Goal: Transaction & Acquisition: Purchase product/service

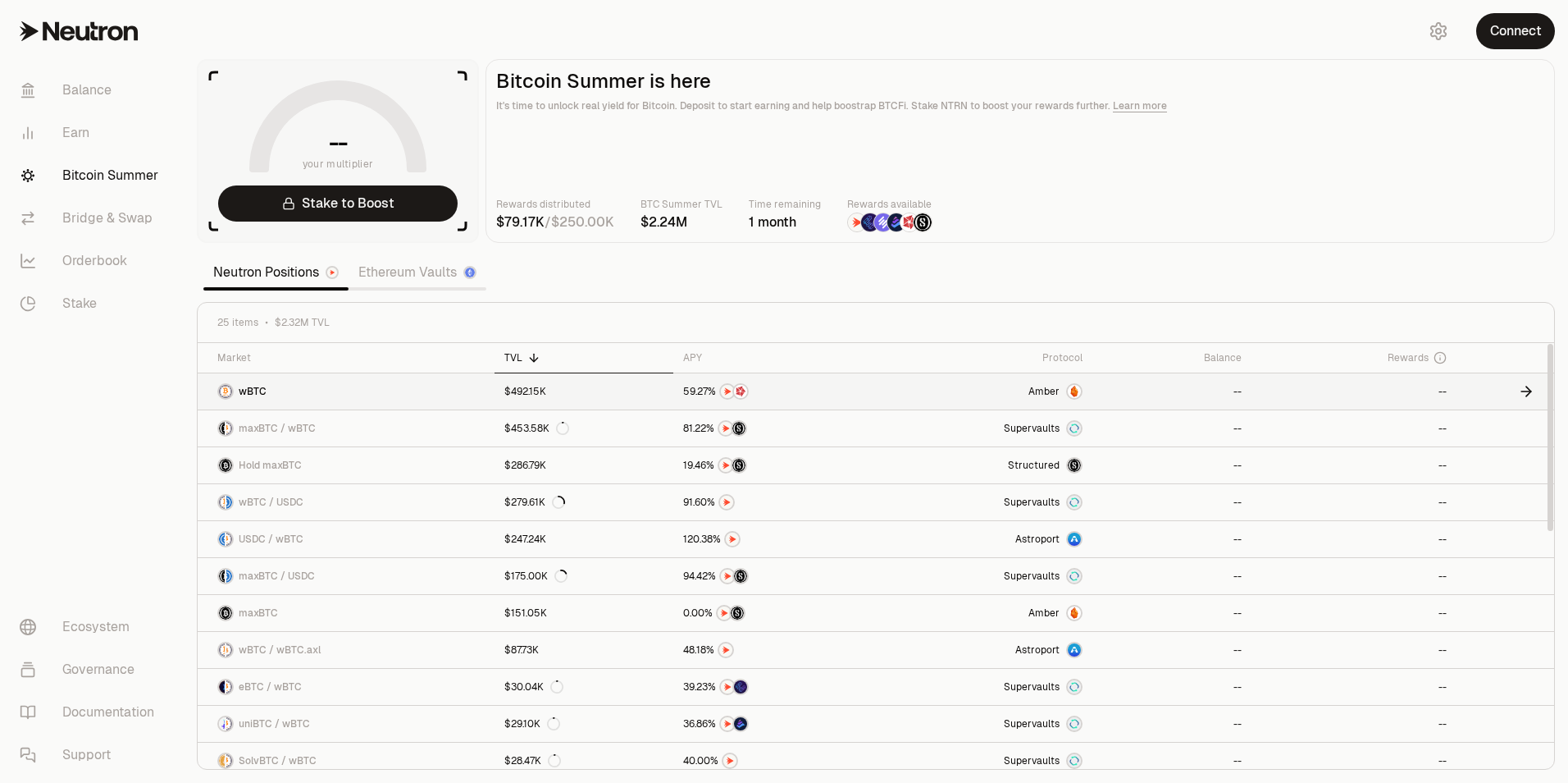
click at [1048, 390] on span "Amber" at bounding box center [1044, 391] width 31 height 13
click at [88, 129] on link "Earn" at bounding box center [92, 132] width 171 height 43
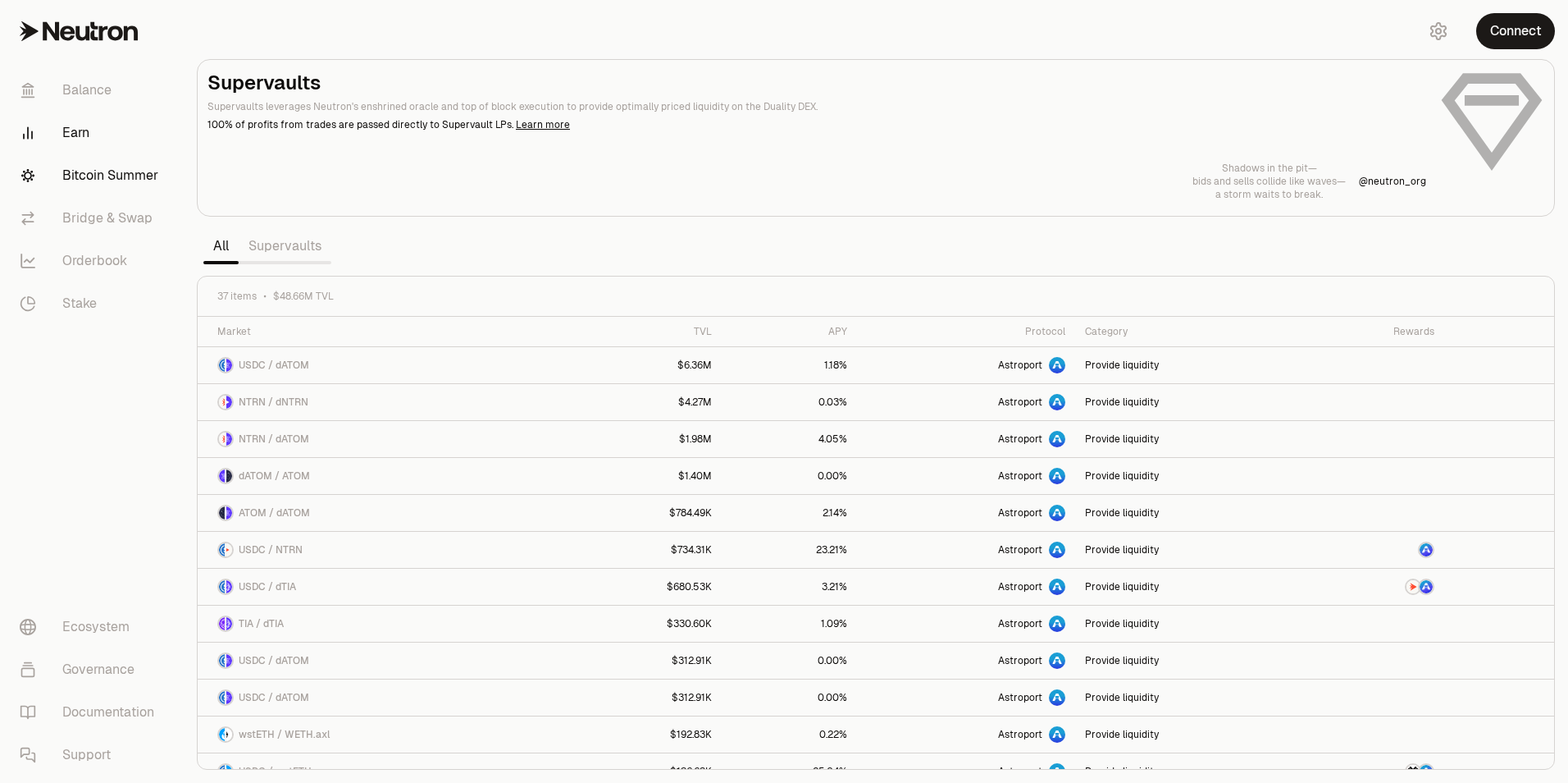
click at [116, 186] on link "Bitcoin Summer" at bounding box center [92, 175] width 171 height 43
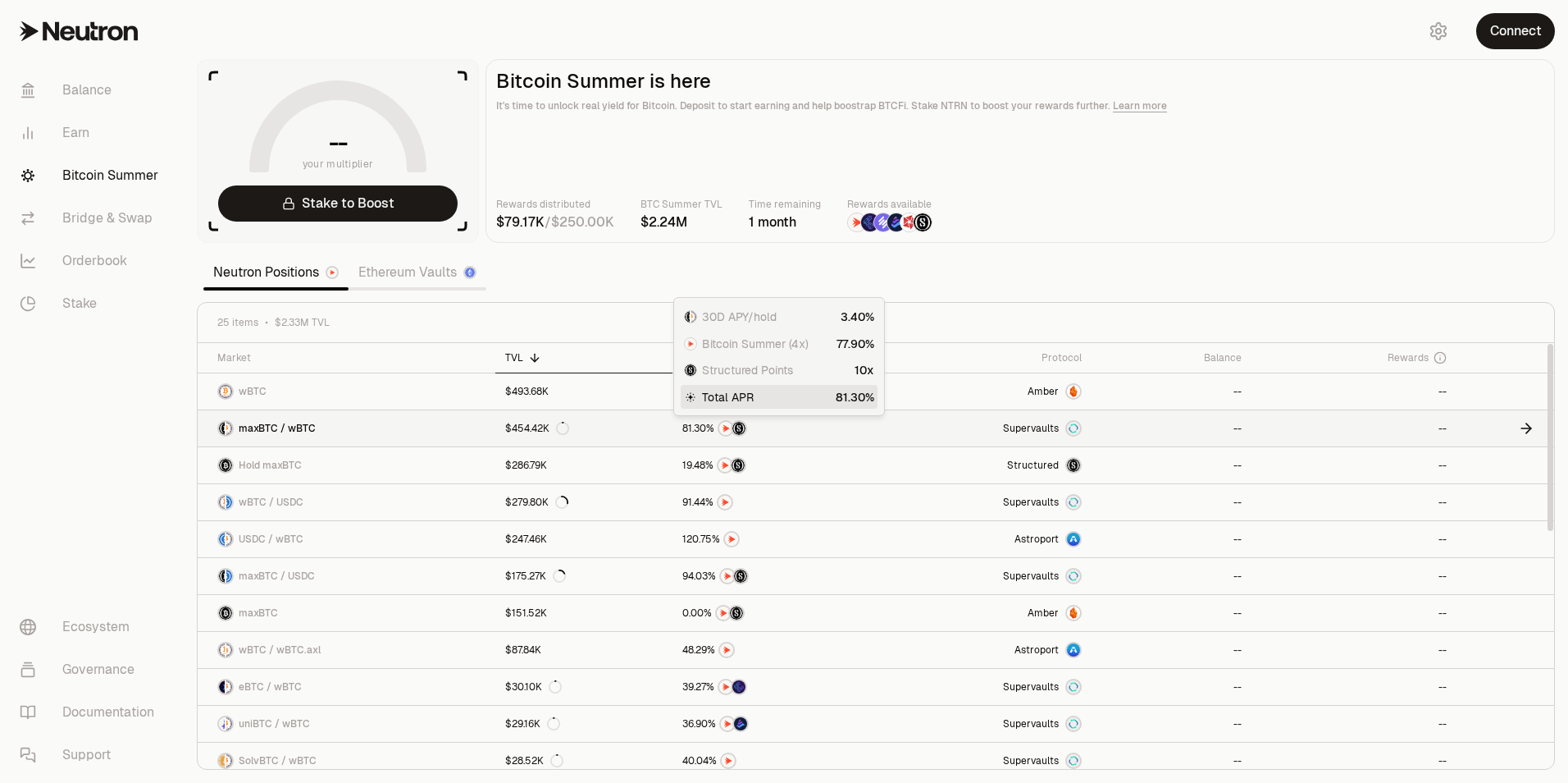
click at [778, 432] on div at bounding box center [778, 428] width 192 height 17
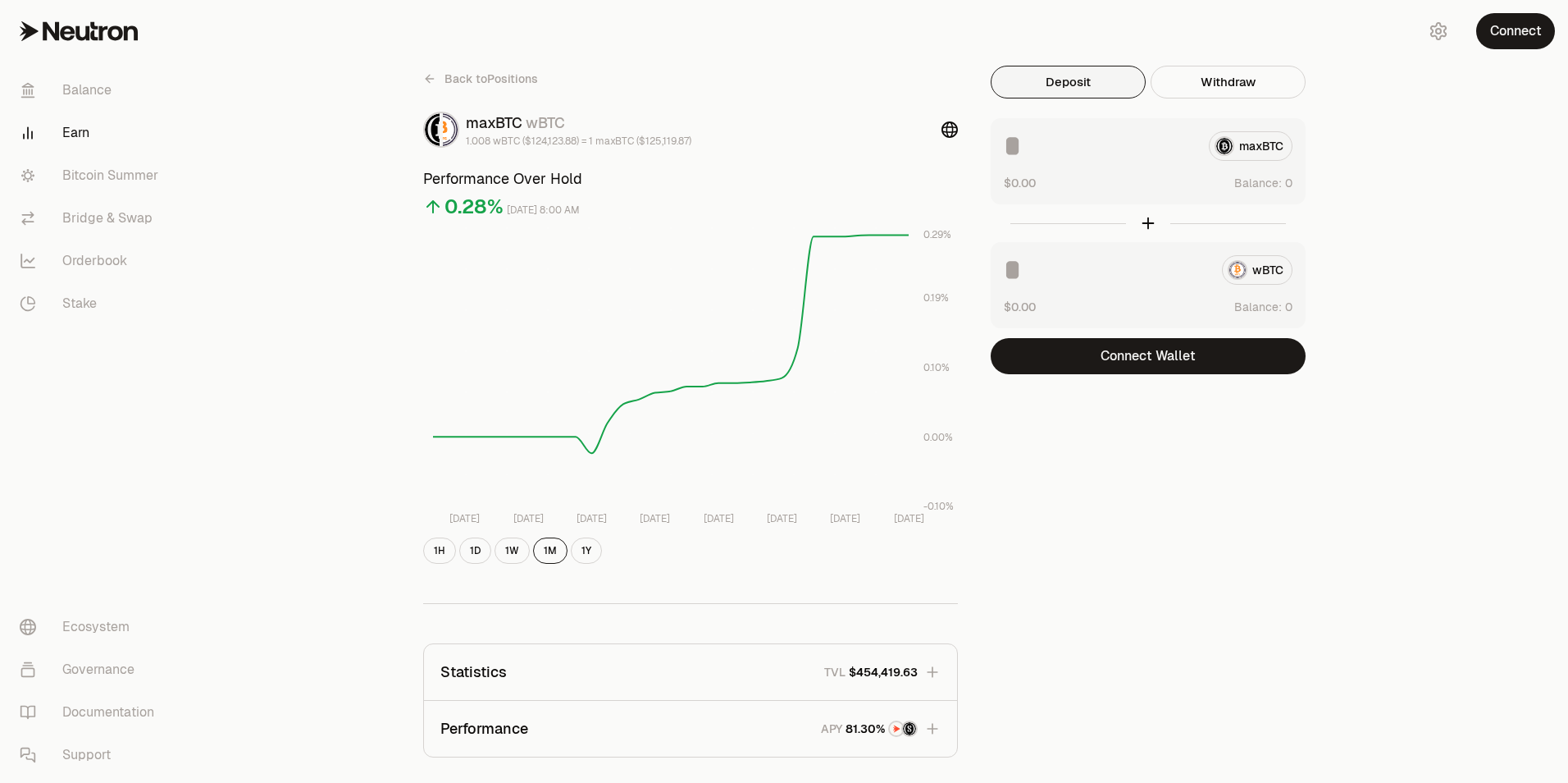
click at [1039, 147] on input at bounding box center [1100, 146] width 192 height 30
type input "*"
type input "****"
click at [1515, 34] on button "Connect" at bounding box center [1515, 31] width 78 height 36
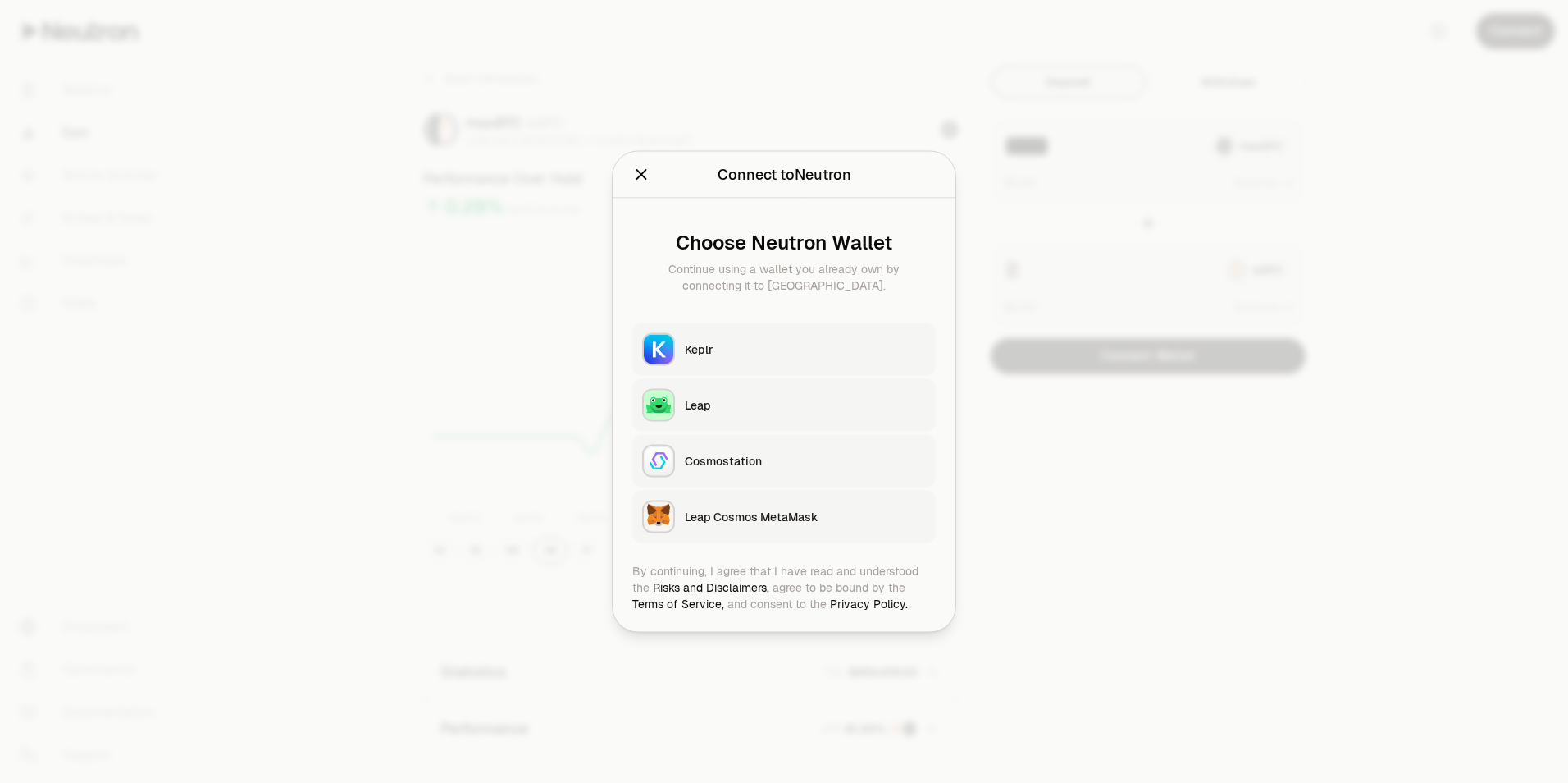
click at [812, 343] on div "Keplr" at bounding box center [805, 349] width 241 height 17
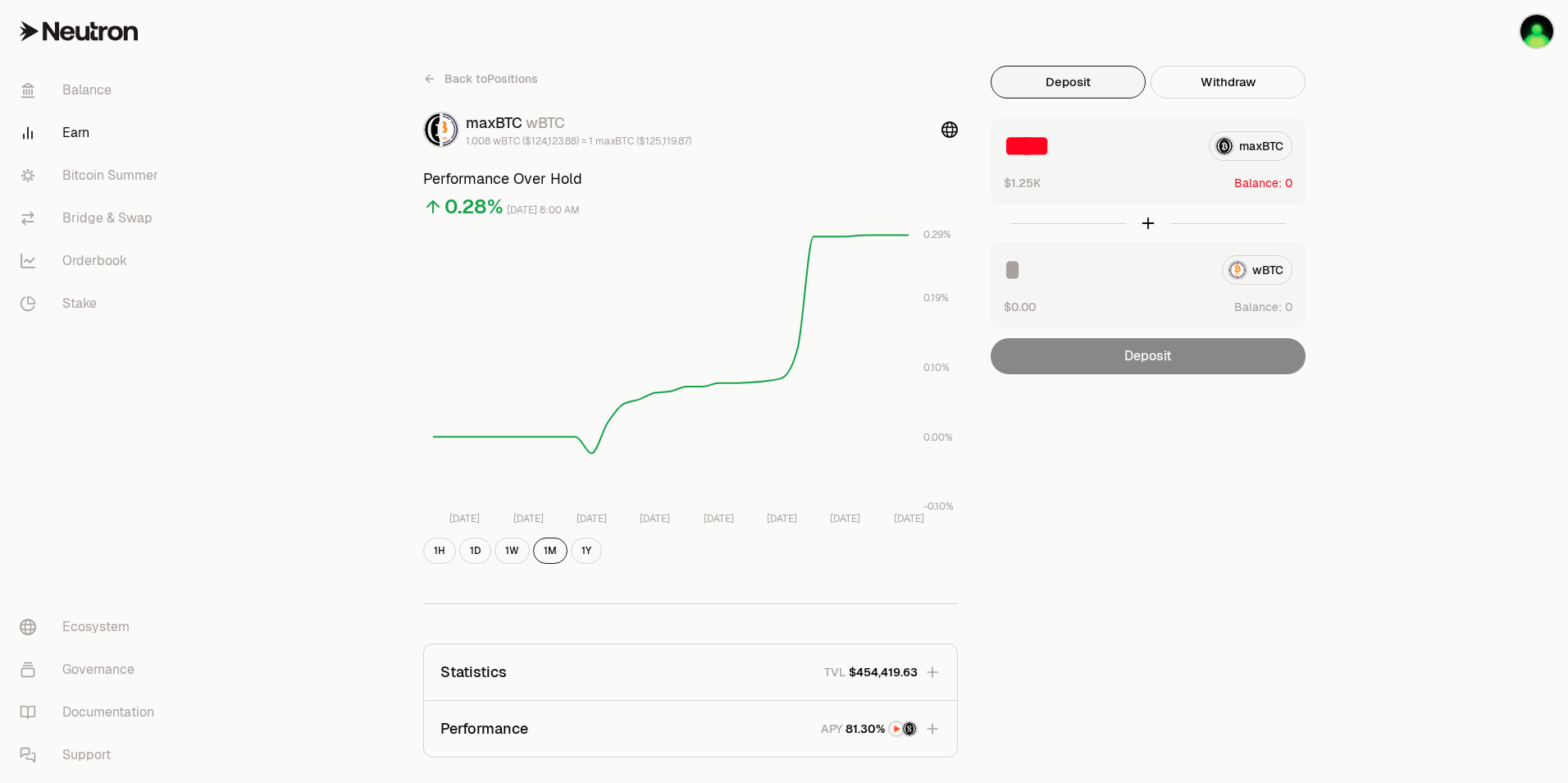
click at [428, 78] on icon at bounding box center [429, 78] width 7 height 0
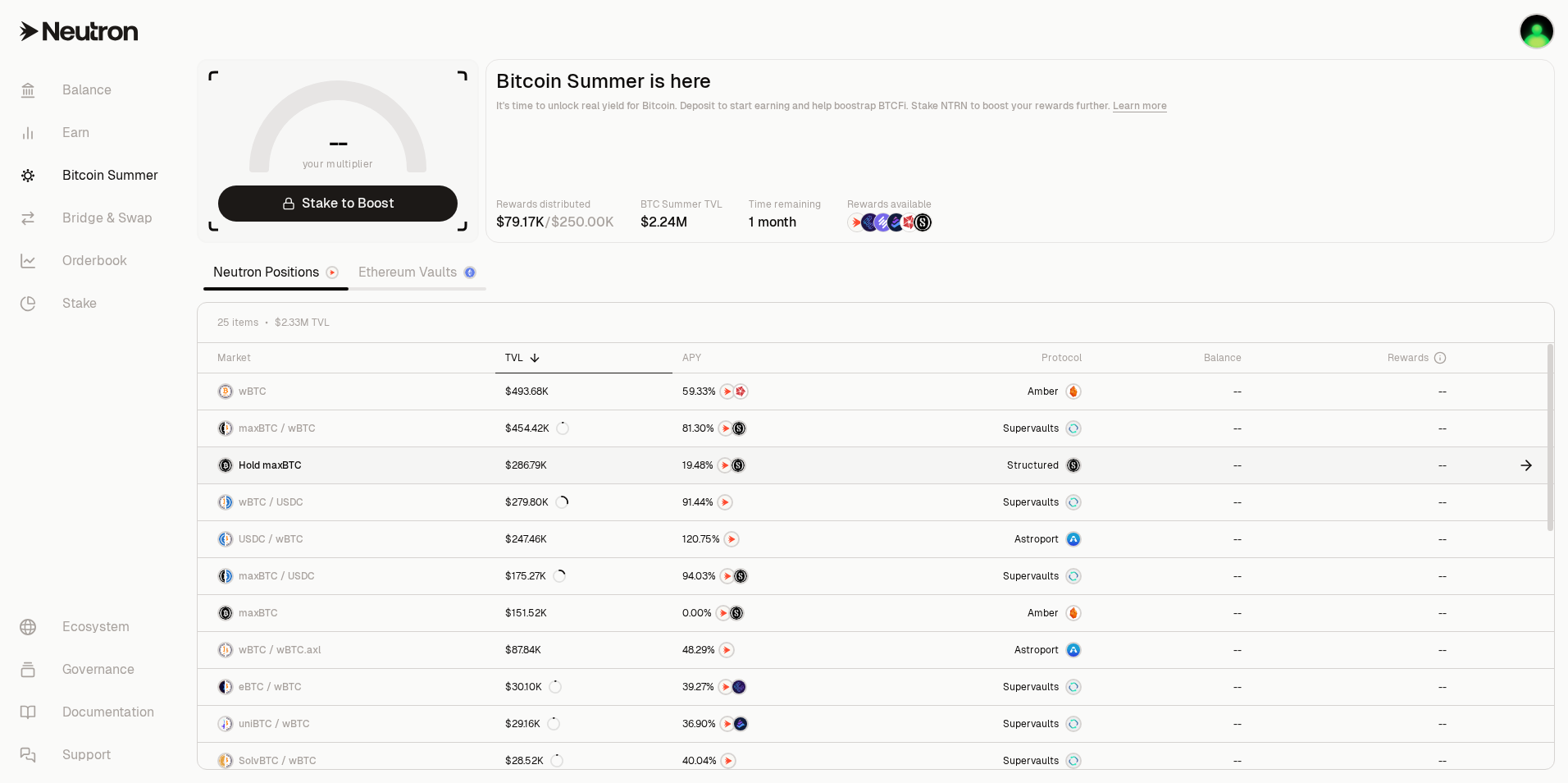
click at [1047, 463] on span "Structured" at bounding box center [1033, 464] width 52 height 13
click at [379, 211] on link "Stake to Boost" at bounding box center [337, 203] width 239 height 36
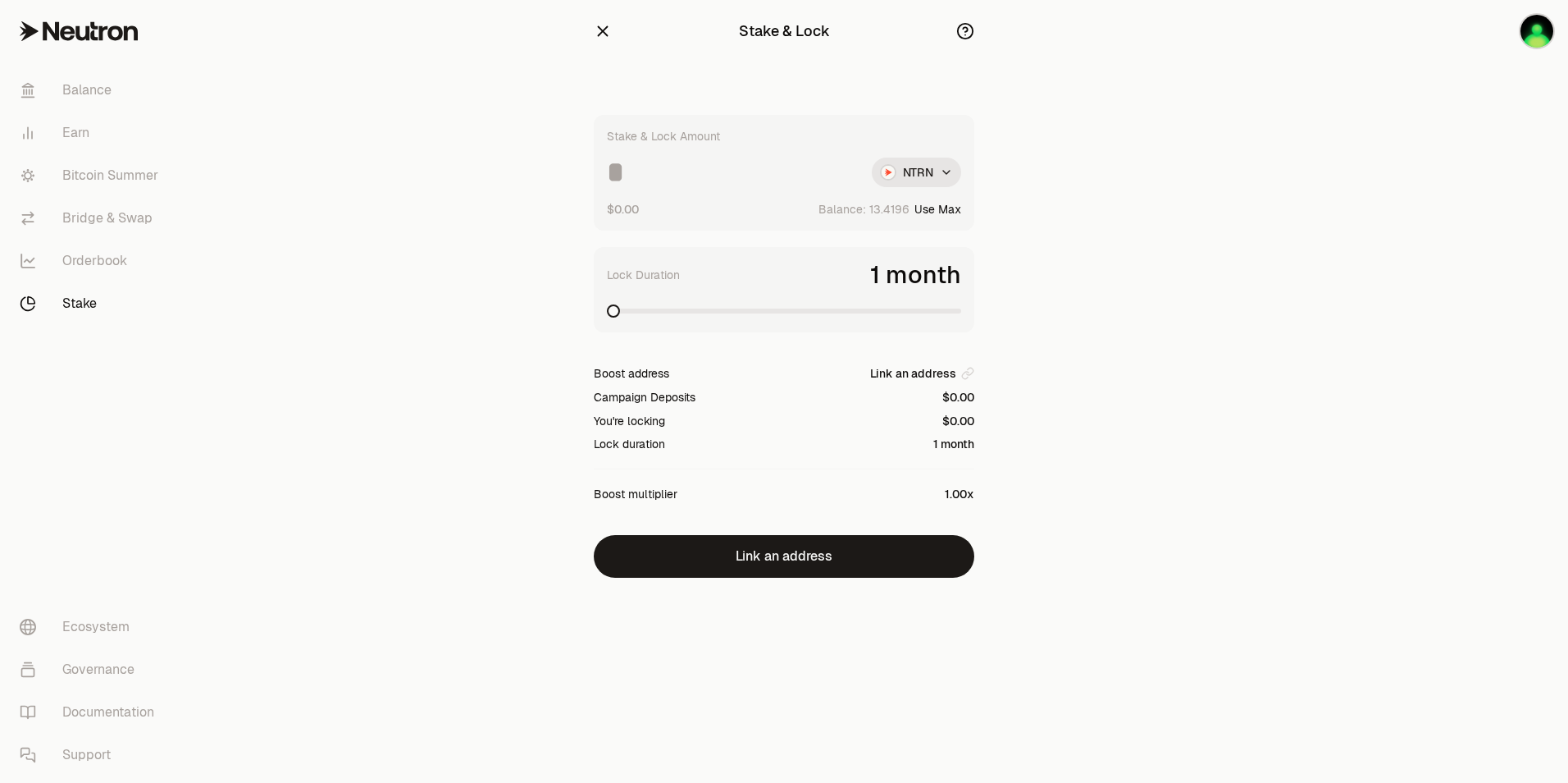
click at [958, 209] on button "Use Max" at bounding box center [938, 209] width 47 height 17
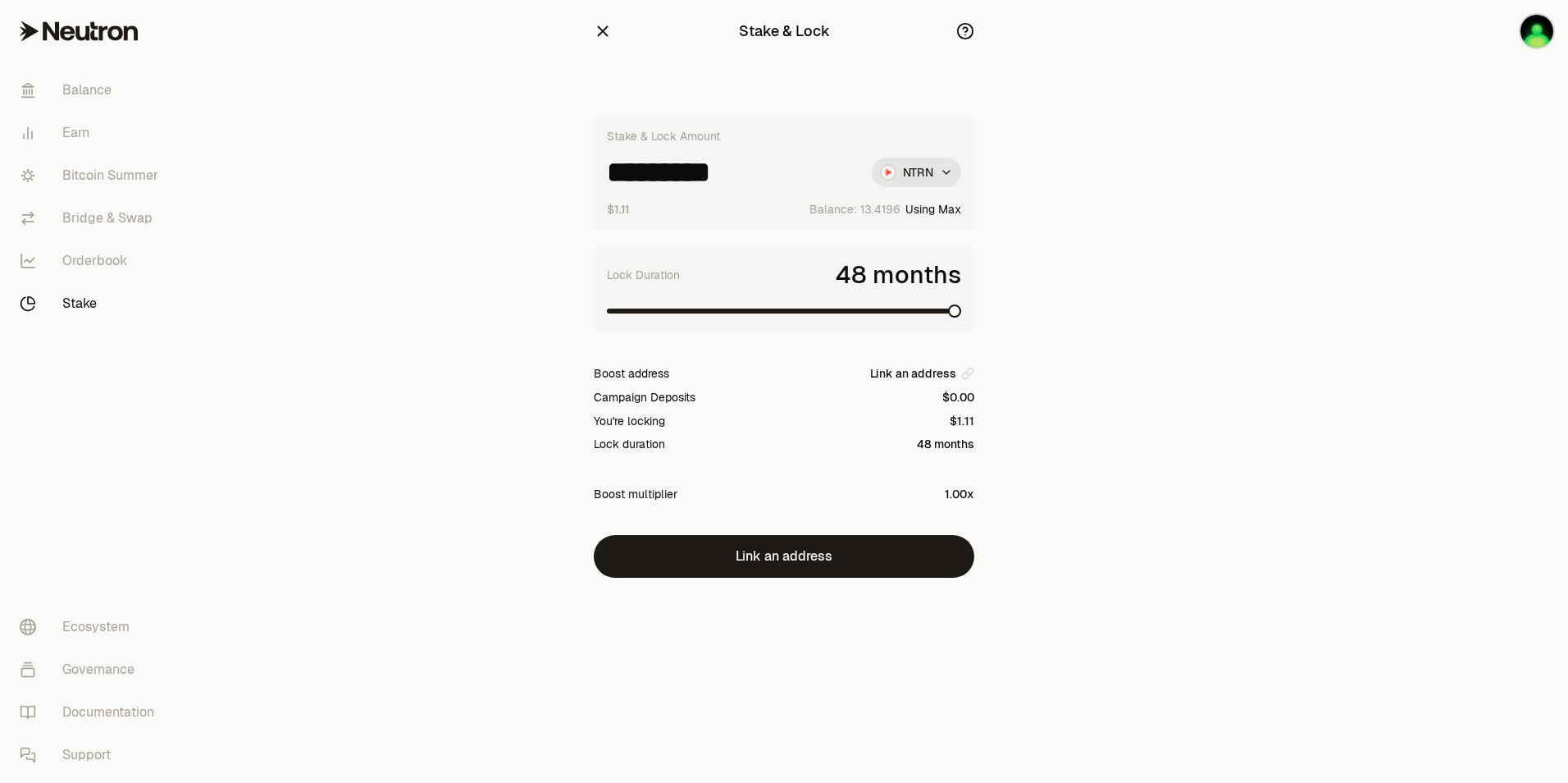
click at [962, 318] on span at bounding box center [955, 311] width 13 height 13
drag, startPoint x: 719, startPoint y: 173, endPoint x: 493, endPoint y: 175, distance: 226.0
click at [493, 175] on section "Stake & Lock Stake & Lock Amount ********* NTRN $1.11 Balance: Using Max Lock D…" at bounding box center [785, 322] width 631 height 643
type input "***"
click at [930, 369] on span "Link an address" at bounding box center [913, 373] width 86 height 17
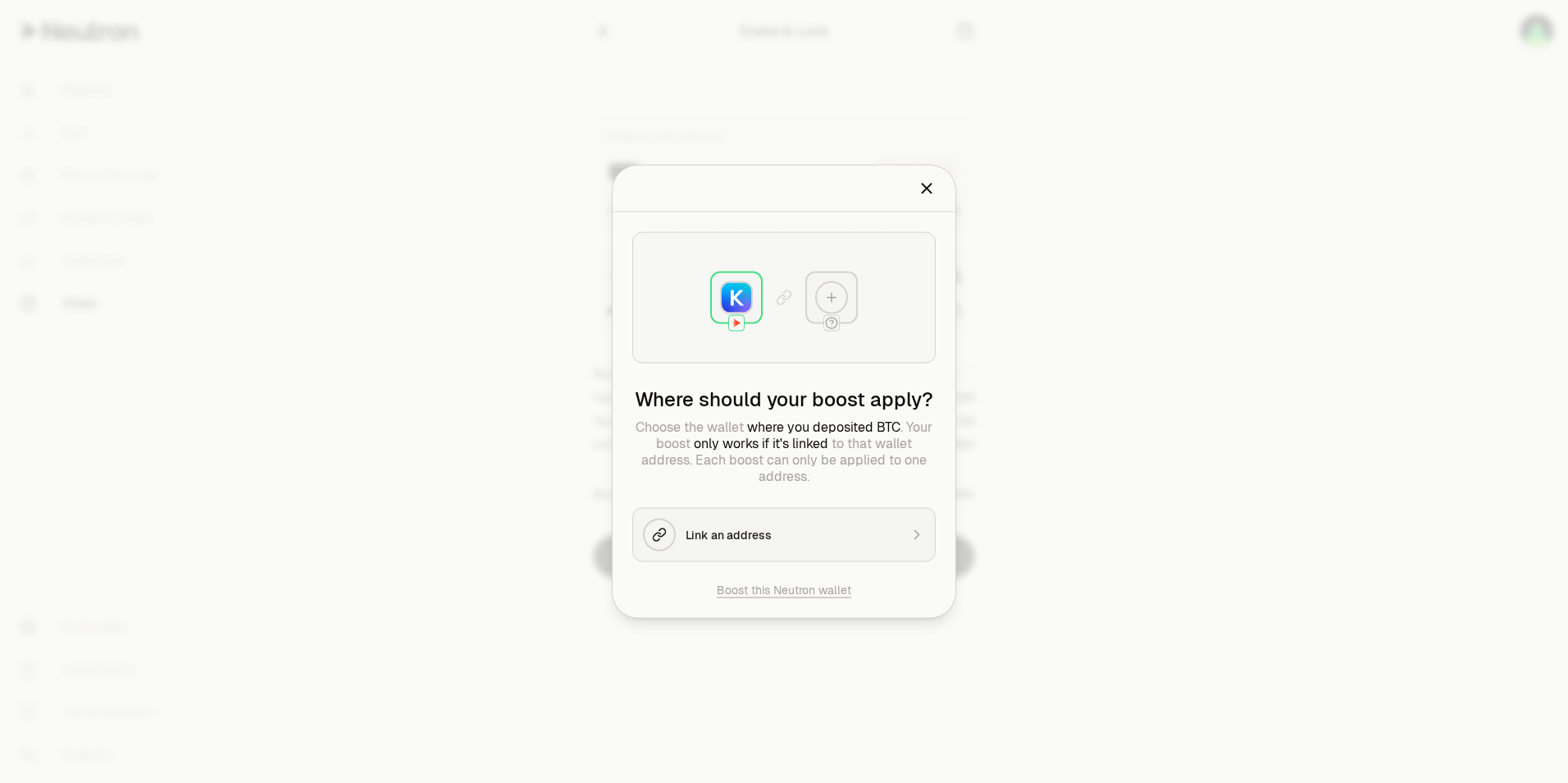
click at [804, 539] on div "Link an address" at bounding box center [792, 535] width 213 height 17
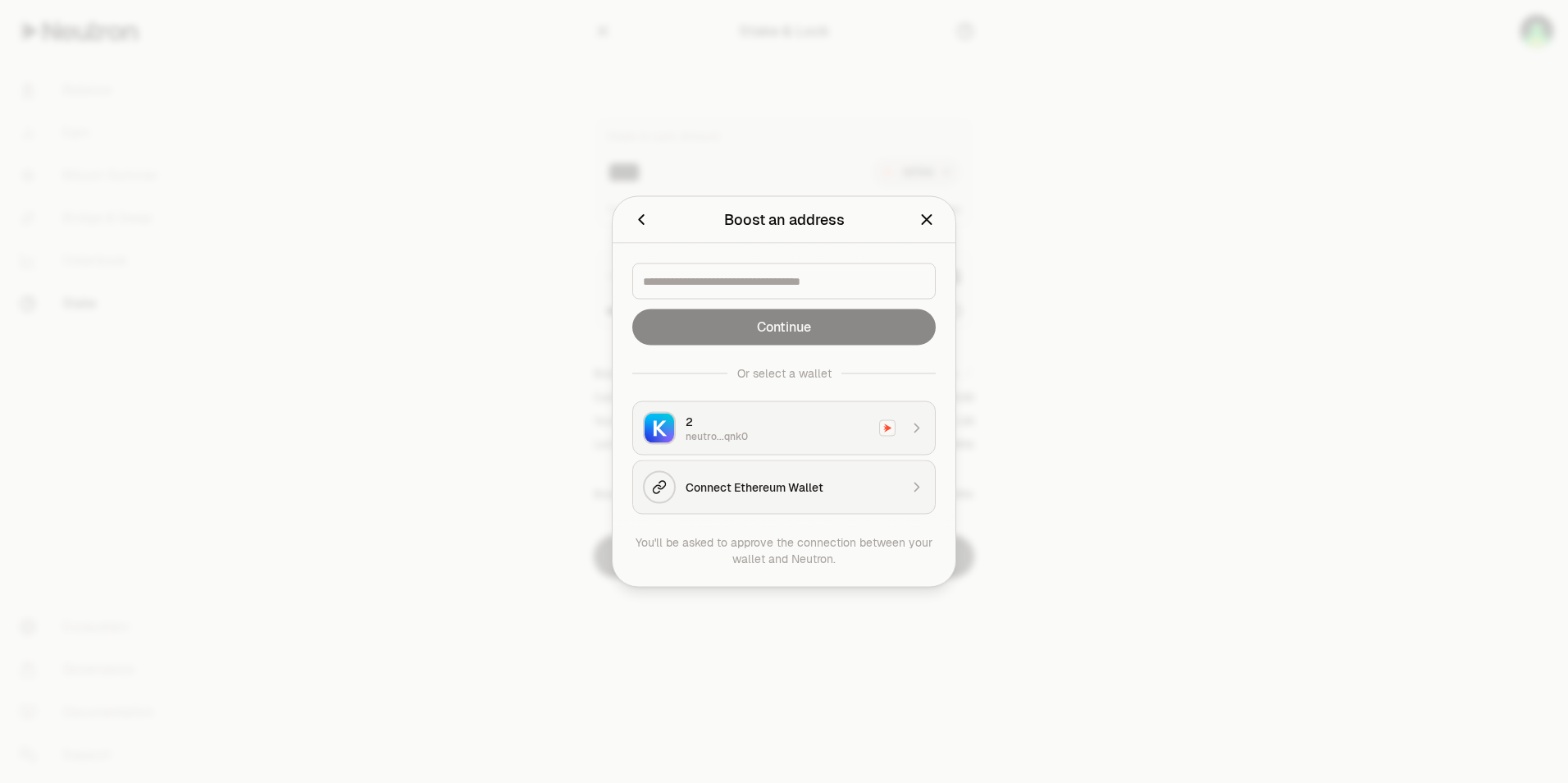
click at [768, 428] on div "2" at bounding box center [777, 422] width 184 height 17
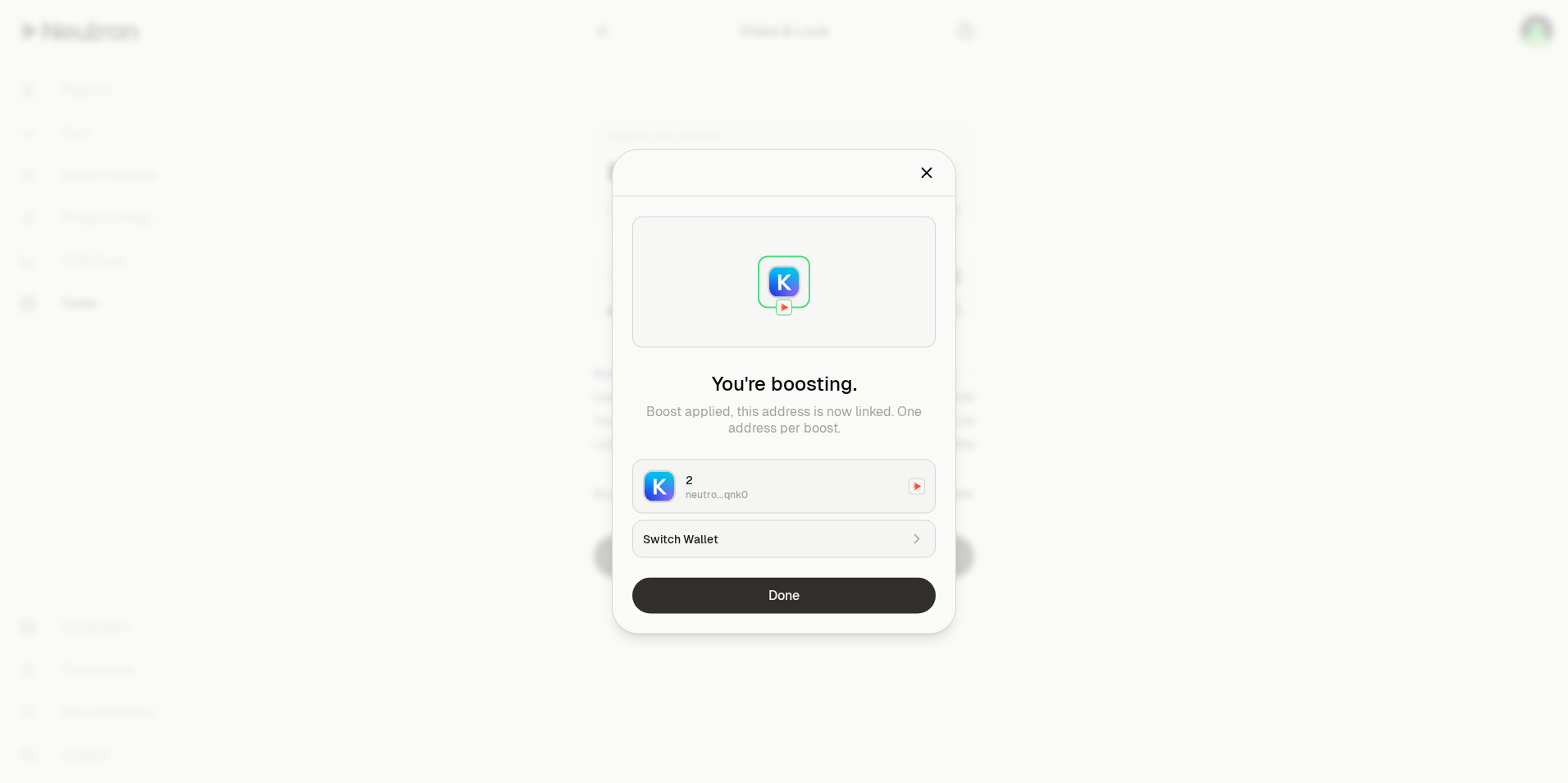
click at [850, 591] on button "Done" at bounding box center [784, 595] width 304 height 36
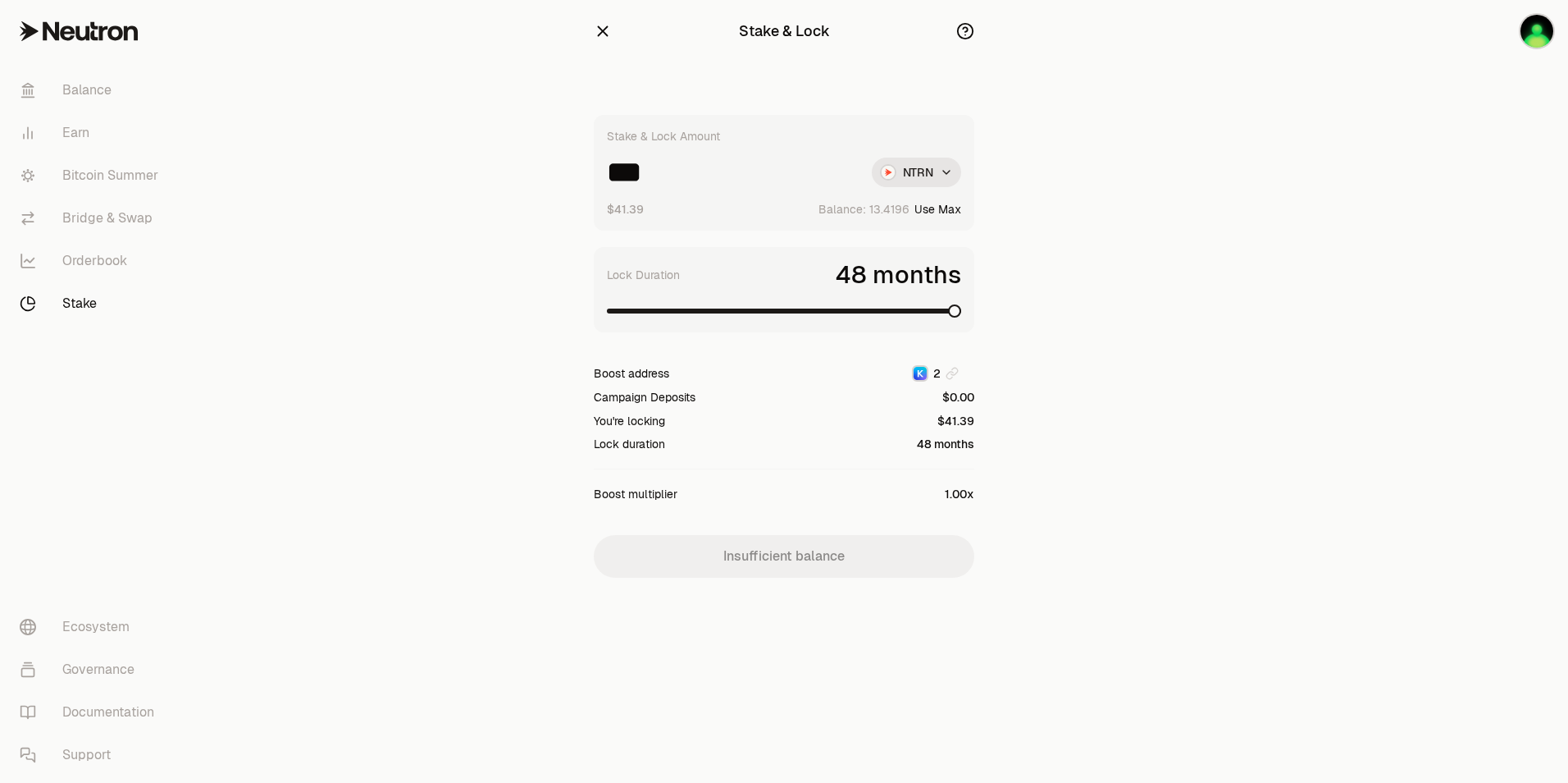
click at [606, 35] on icon "button" at bounding box center [603, 31] width 11 height 11
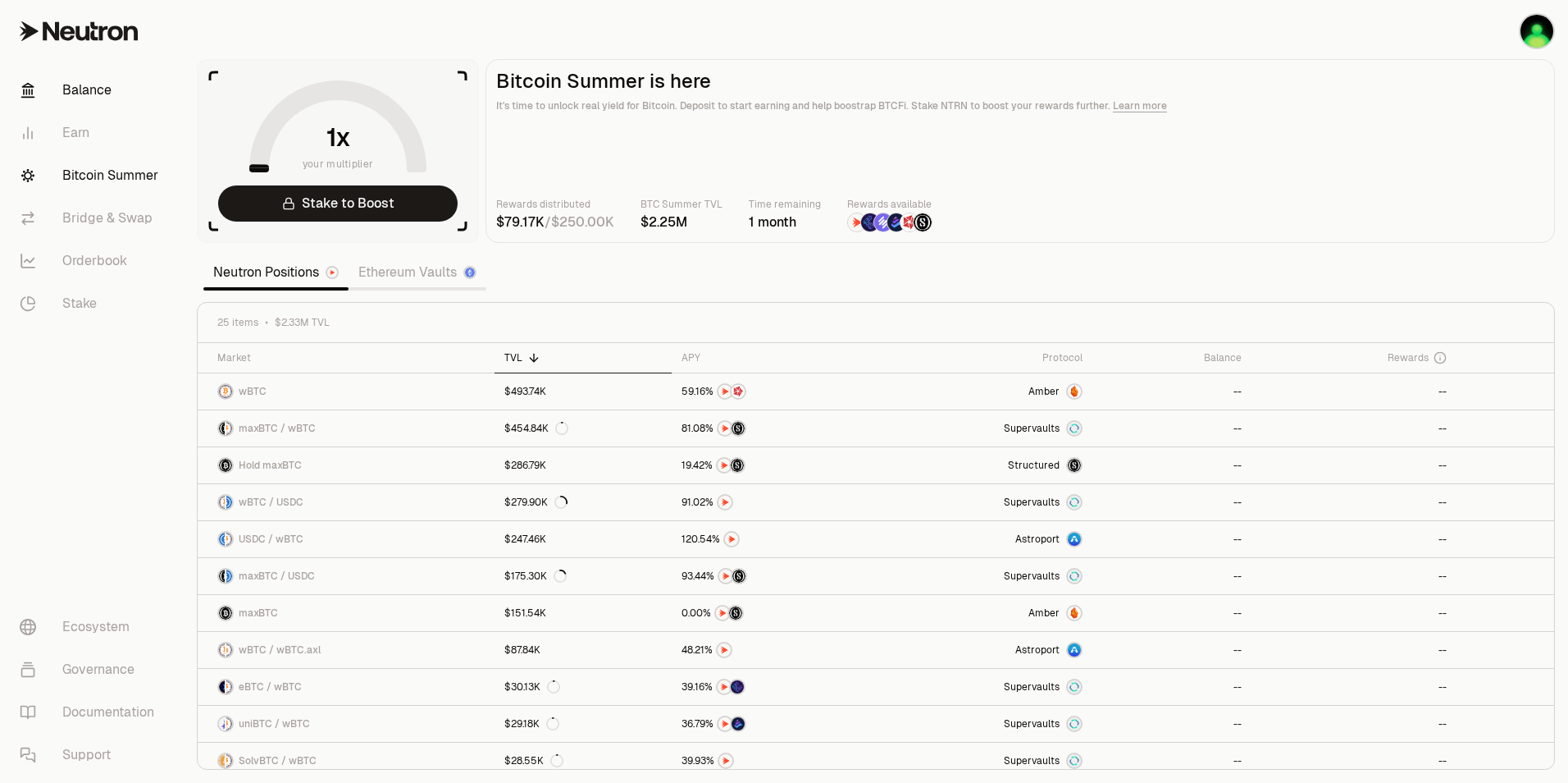
click at [65, 92] on link "Balance" at bounding box center [92, 89] width 171 height 43
click at [1044, 465] on span "Structured" at bounding box center [1032, 464] width 52 height 13
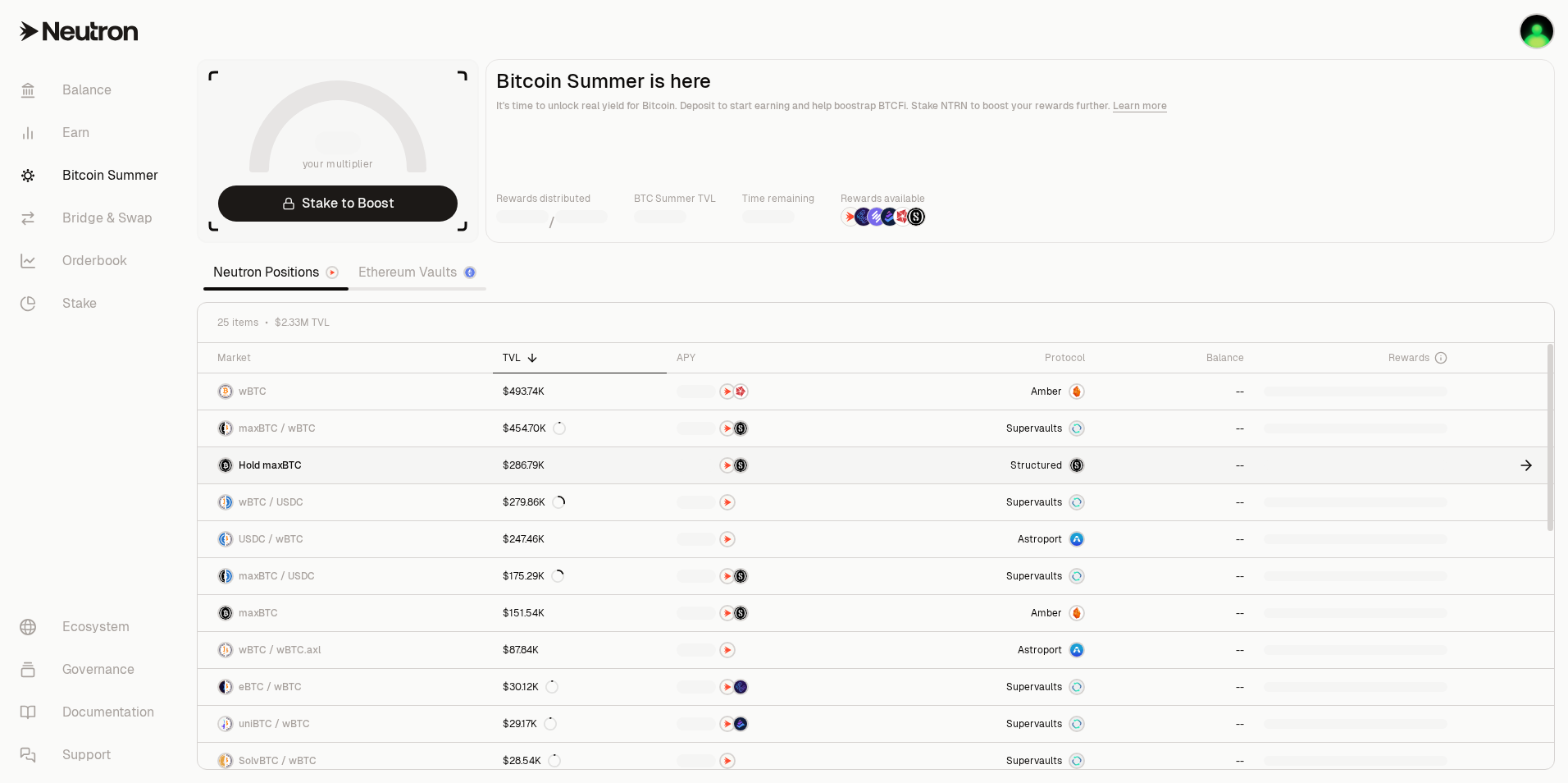
click at [603, 452] on link "$286.79K" at bounding box center [581, 464] width 175 height 36
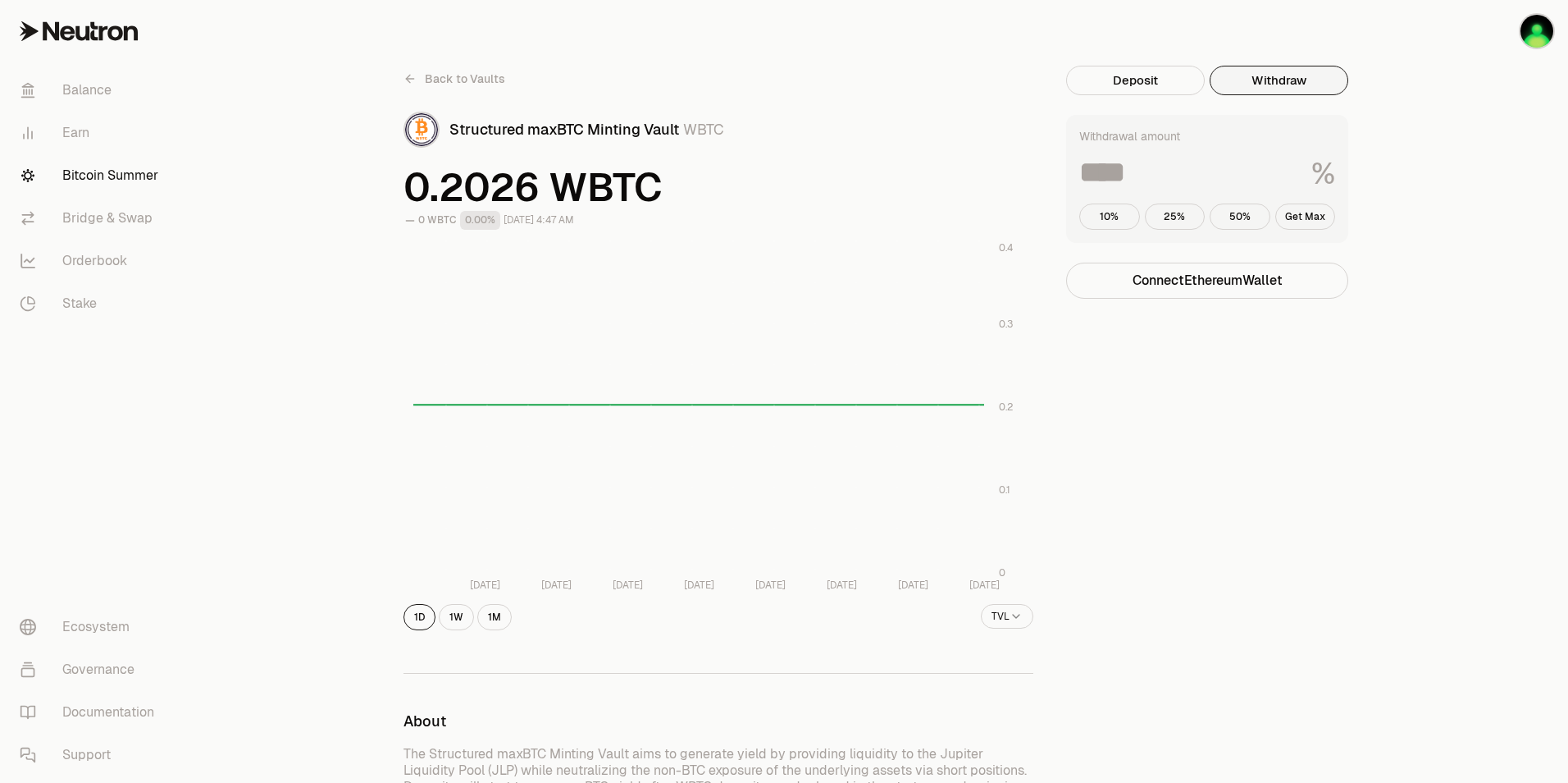
click at [1308, 87] on button "Withdraw" at bounding box center [1279, 80] width 139 height 30
click at [1166, 84] on button "Deposit" at bounding box center [1136, 80] width 139 height 30
click at [1292, 168] on div "WBTC" at bounding box center [1208, 173] width 256 height 30
click at [1161, 188] on div "Amount WBTC $0.00" at bounding box center [1208, 173] width 282 height 115
click at [1100, 163] on input at bounding box center [1165, 173] width 171 height 30
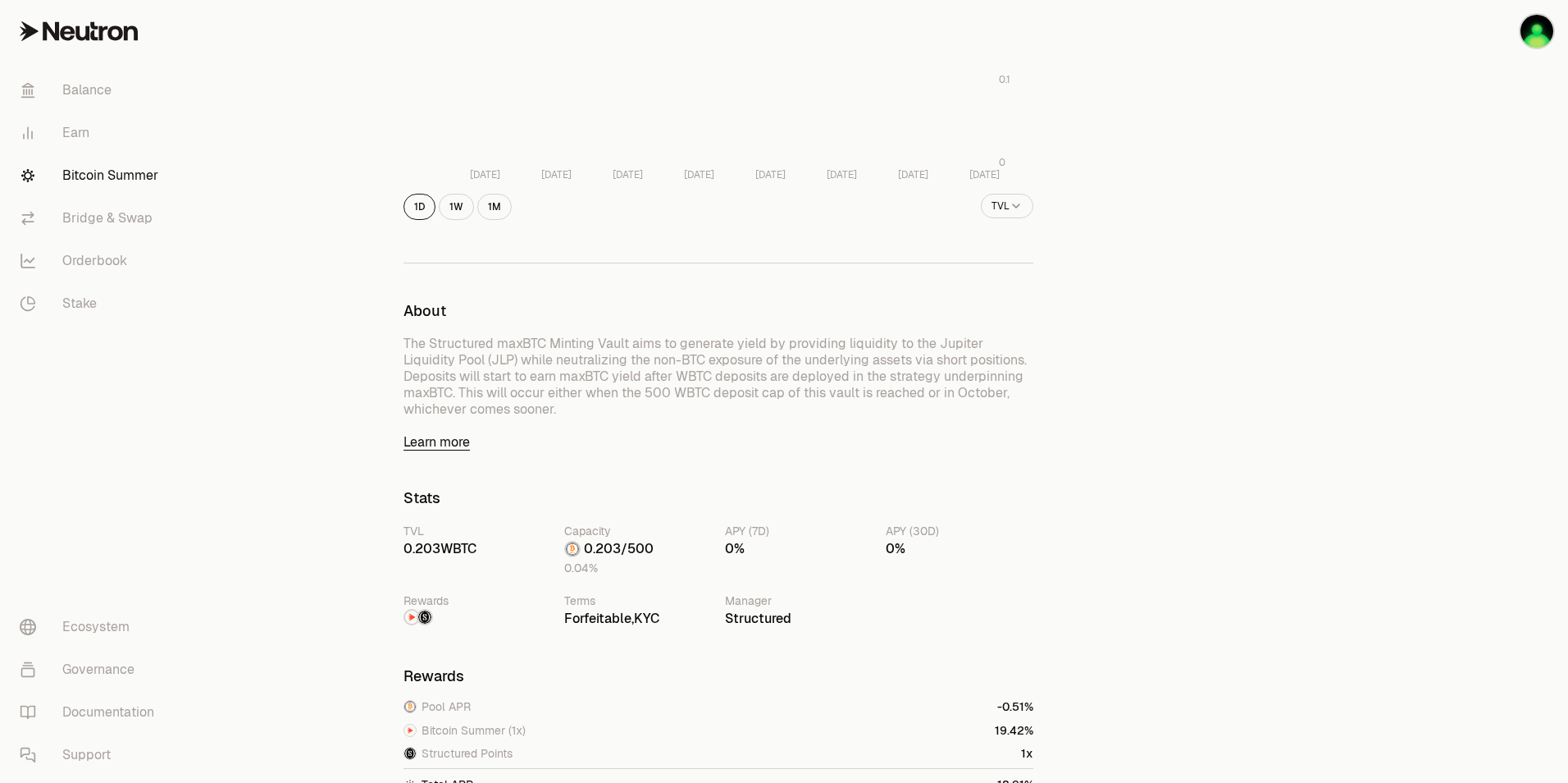
scroll to position [82, 0]
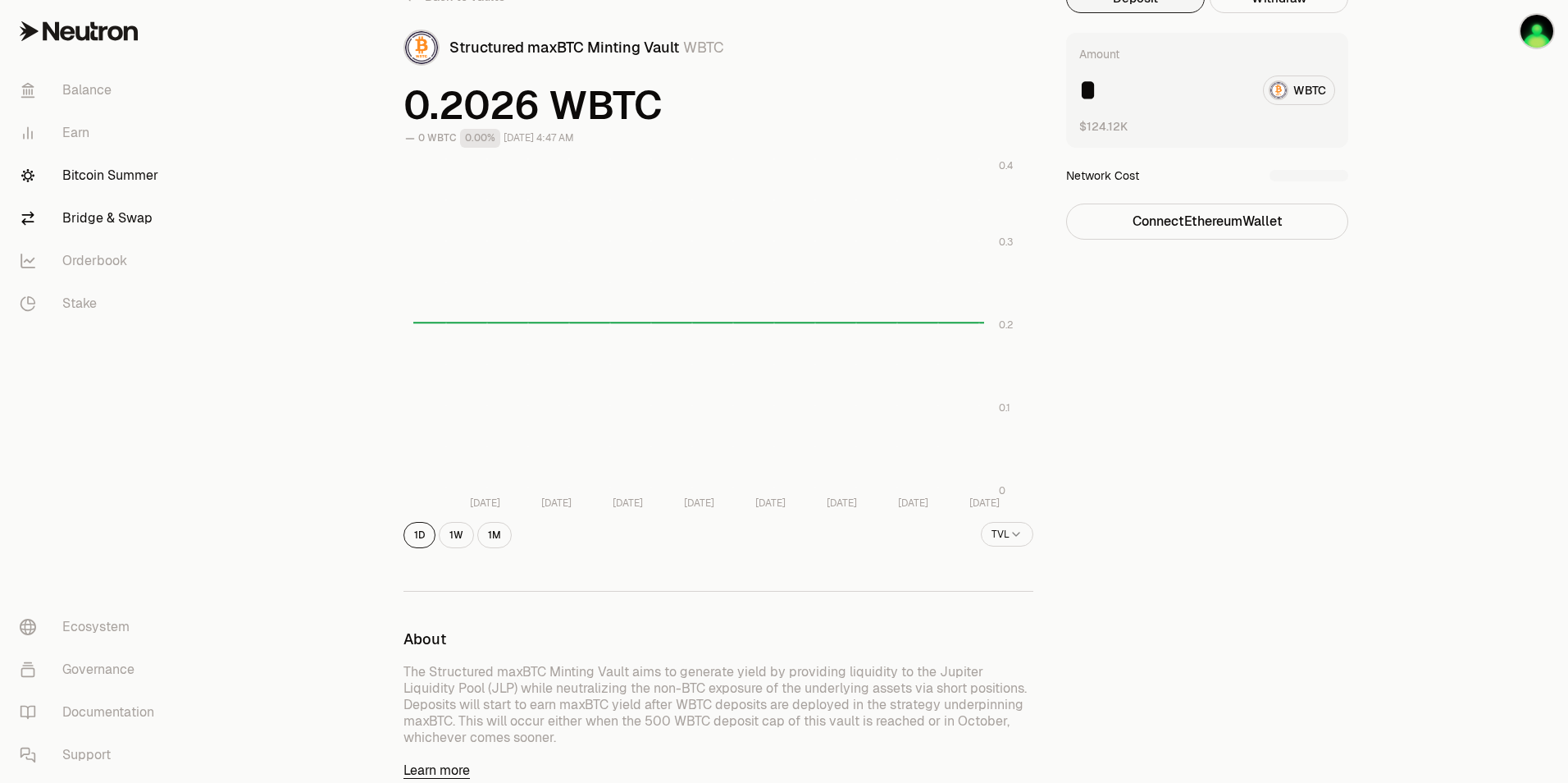
type input "*"
click at [120, 221] on link "Bridge & Swap" at bounding box center [92, 217] width 171 height 43
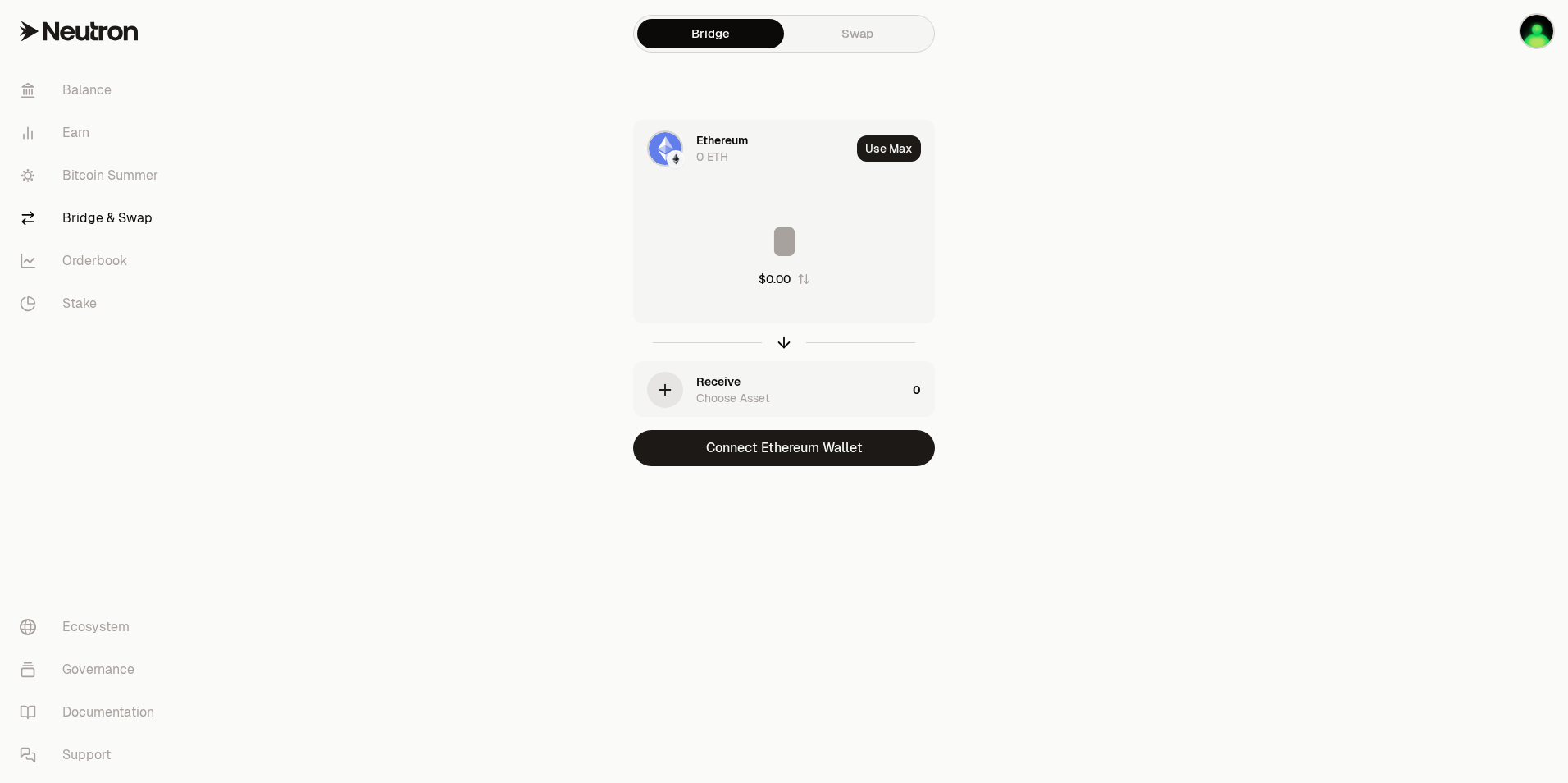
click at [852, 40] on link "Swap" at bounding box center [857, 34] width 147 height 30
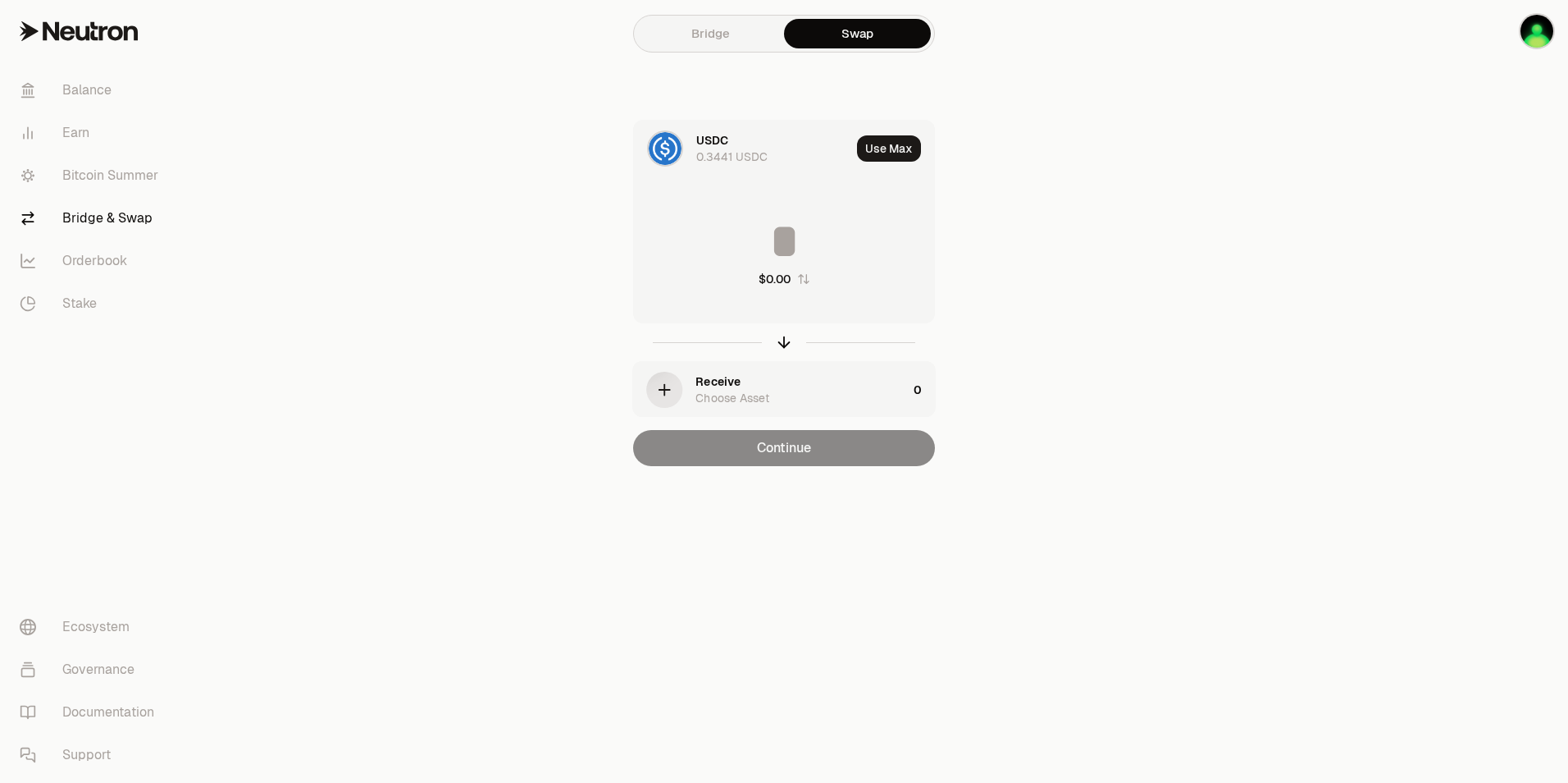
click at [733, 34] on link "Bridge" at bounding box center [711, 34] width 147 height 30
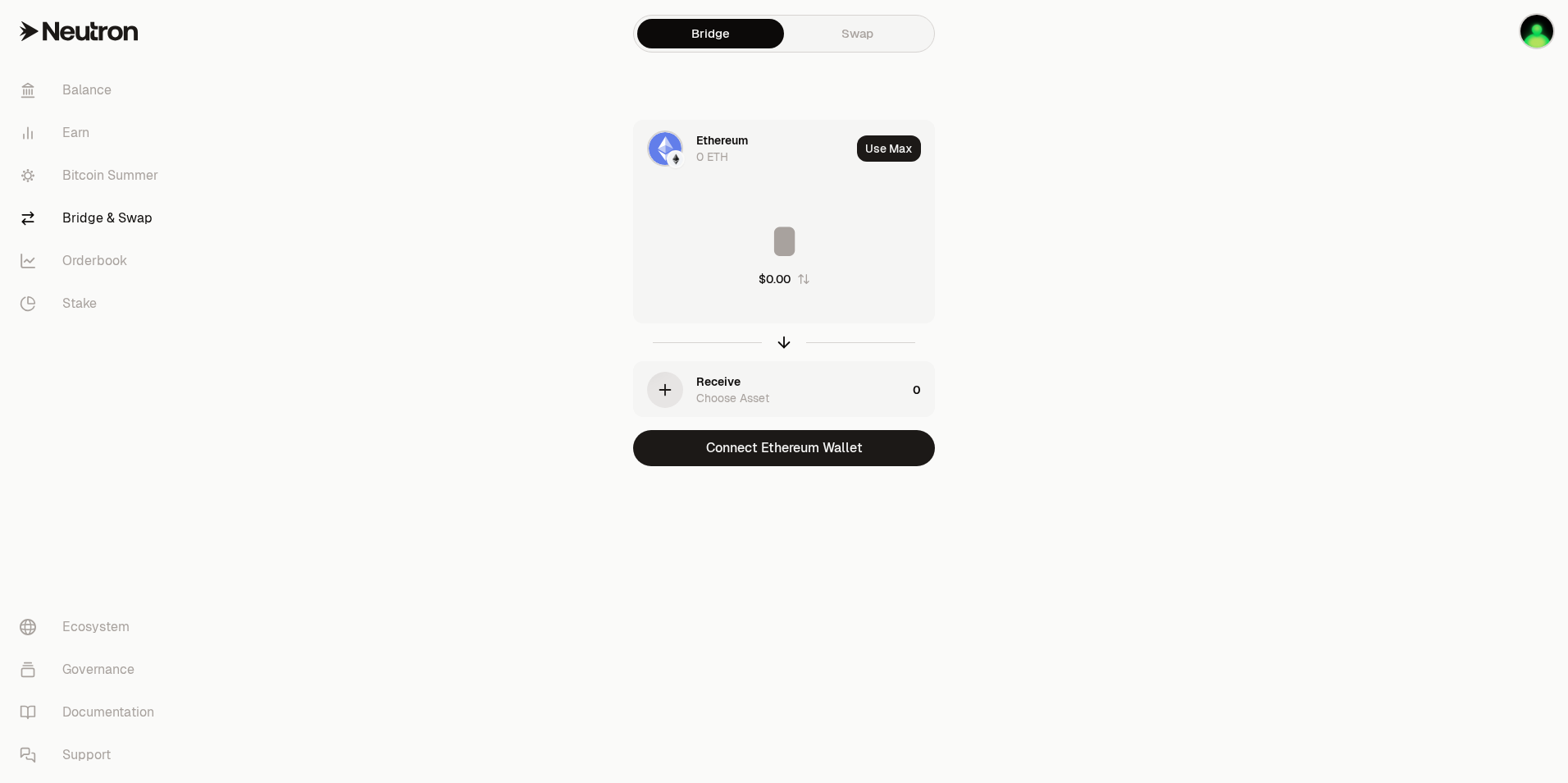
click at [716, 146] on div "Ethereum" at bounding box center [722, 140] width 52 height 17
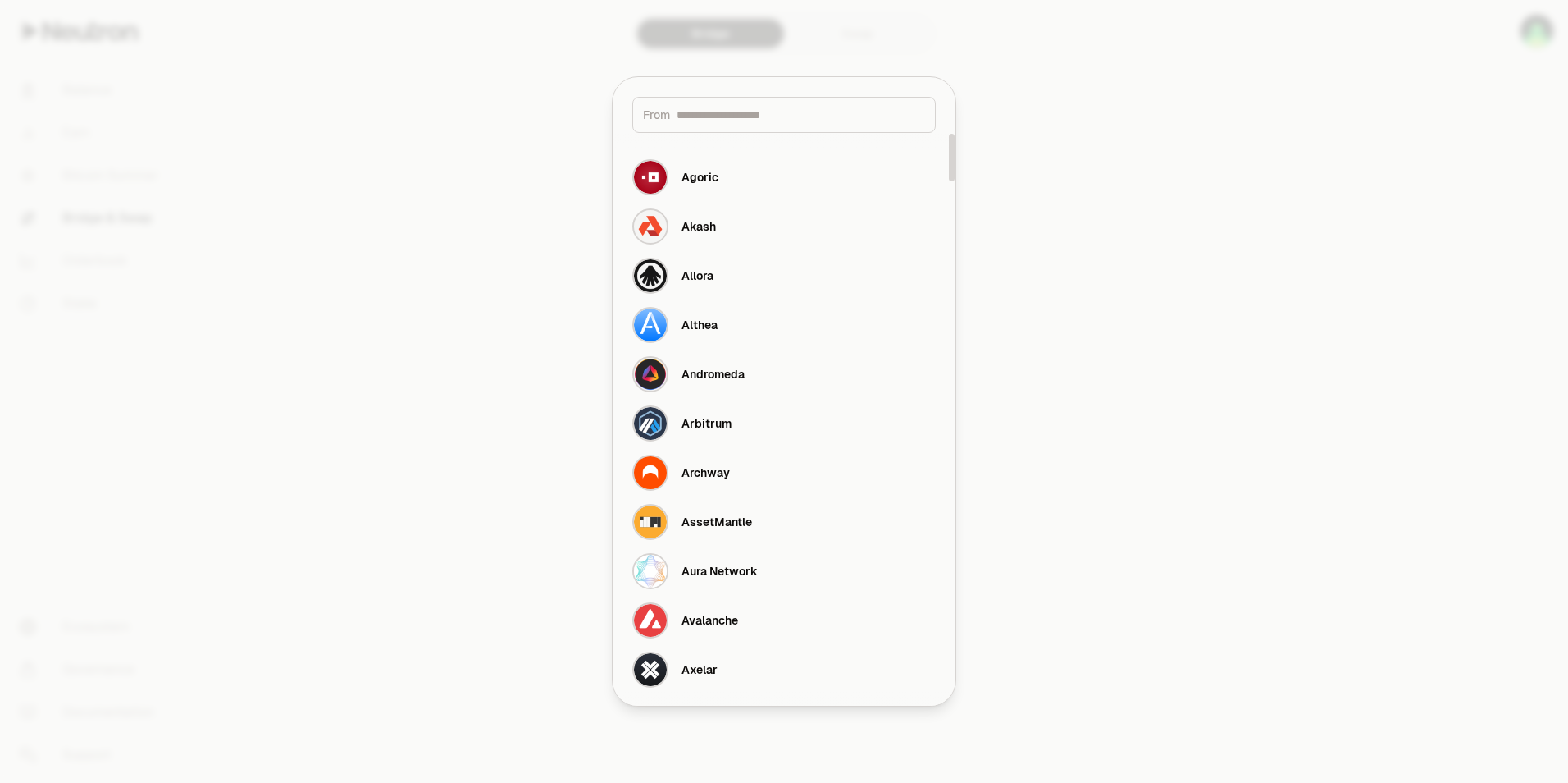
click at [1062, 437] on div at bounding box center [784, 391] width 1568 height 783
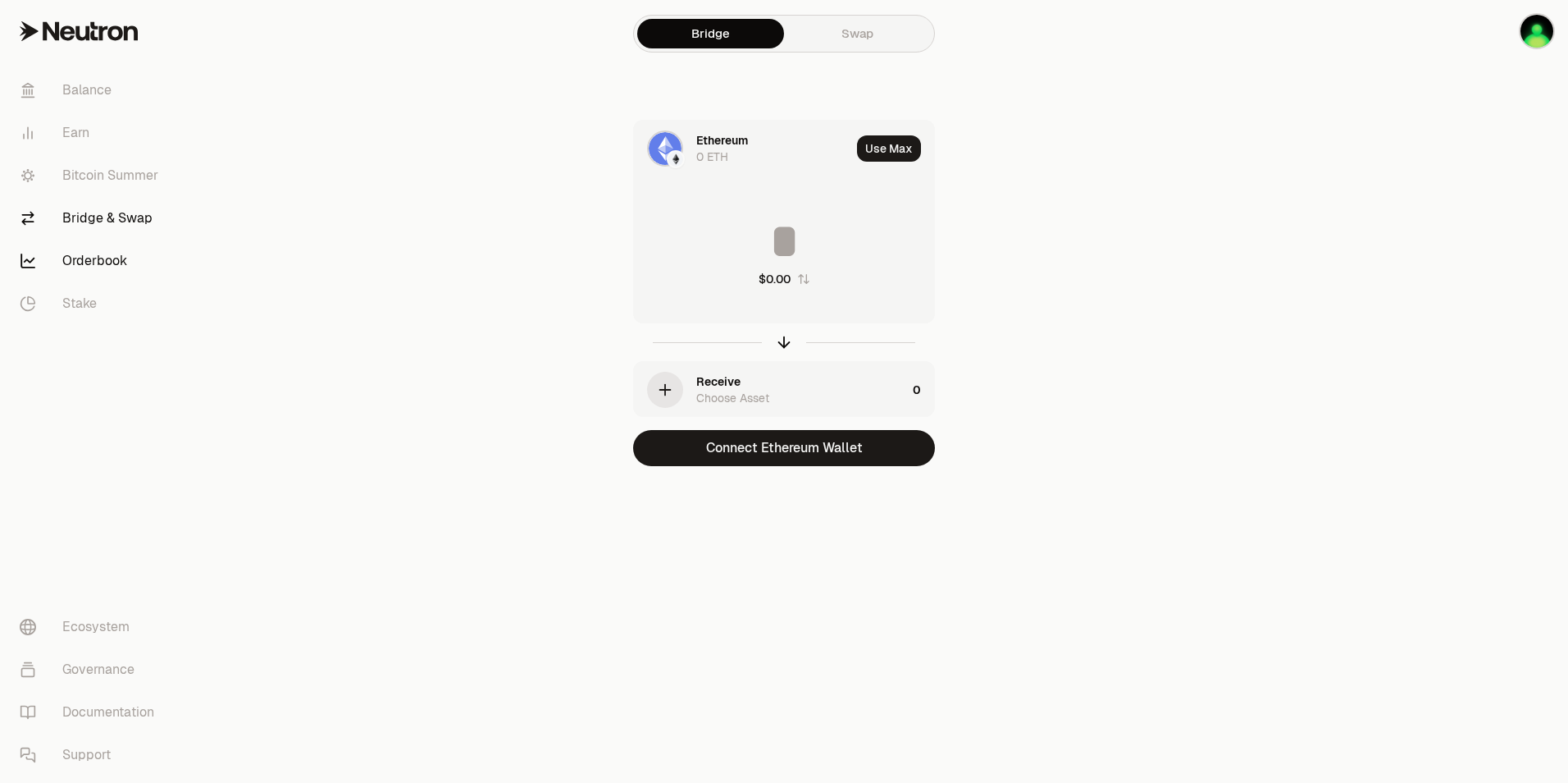
click at [112, 264] on link "Orderbook" at bounding box center [92, 260] width 171 height 43
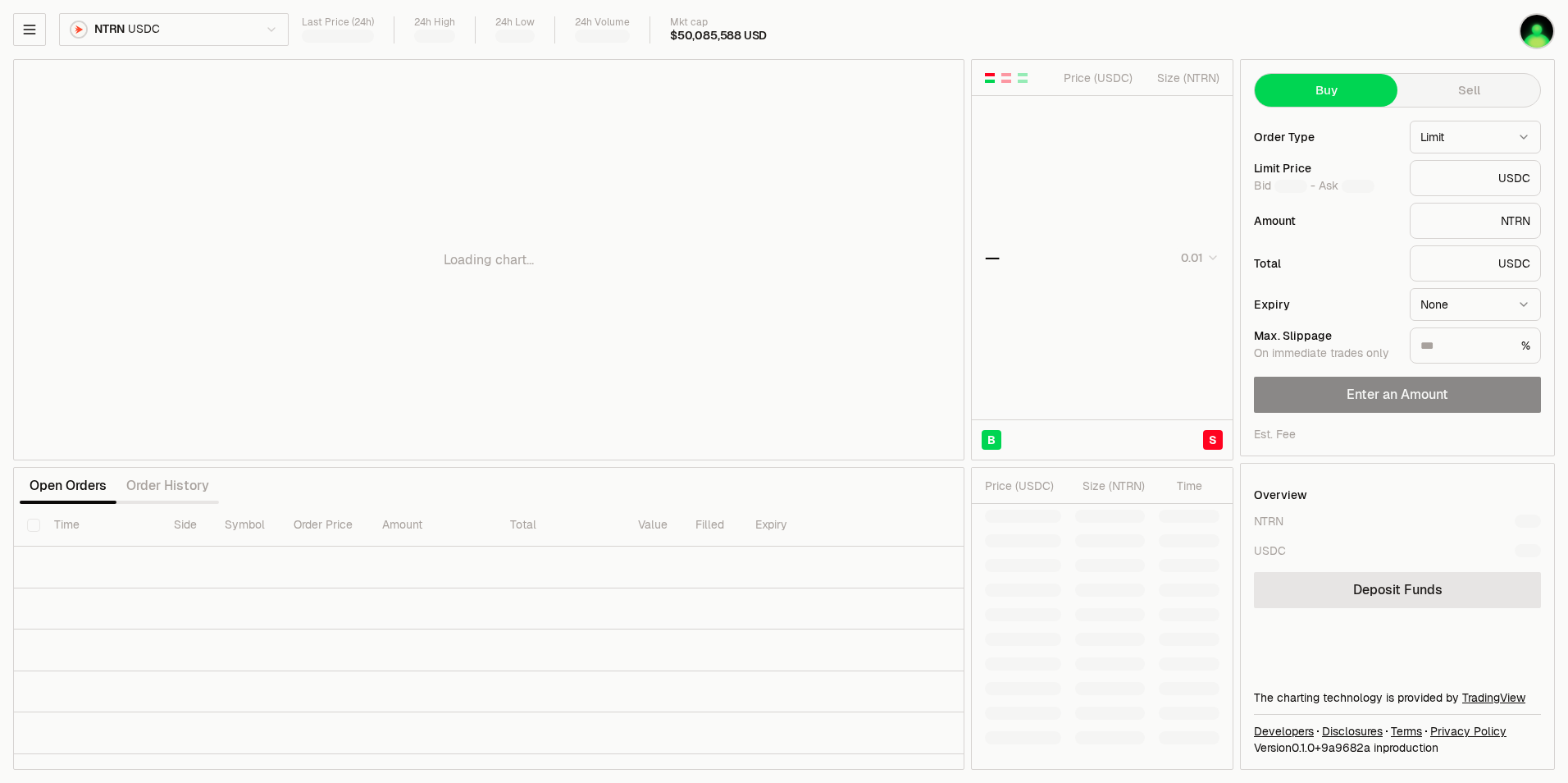
type input "********"
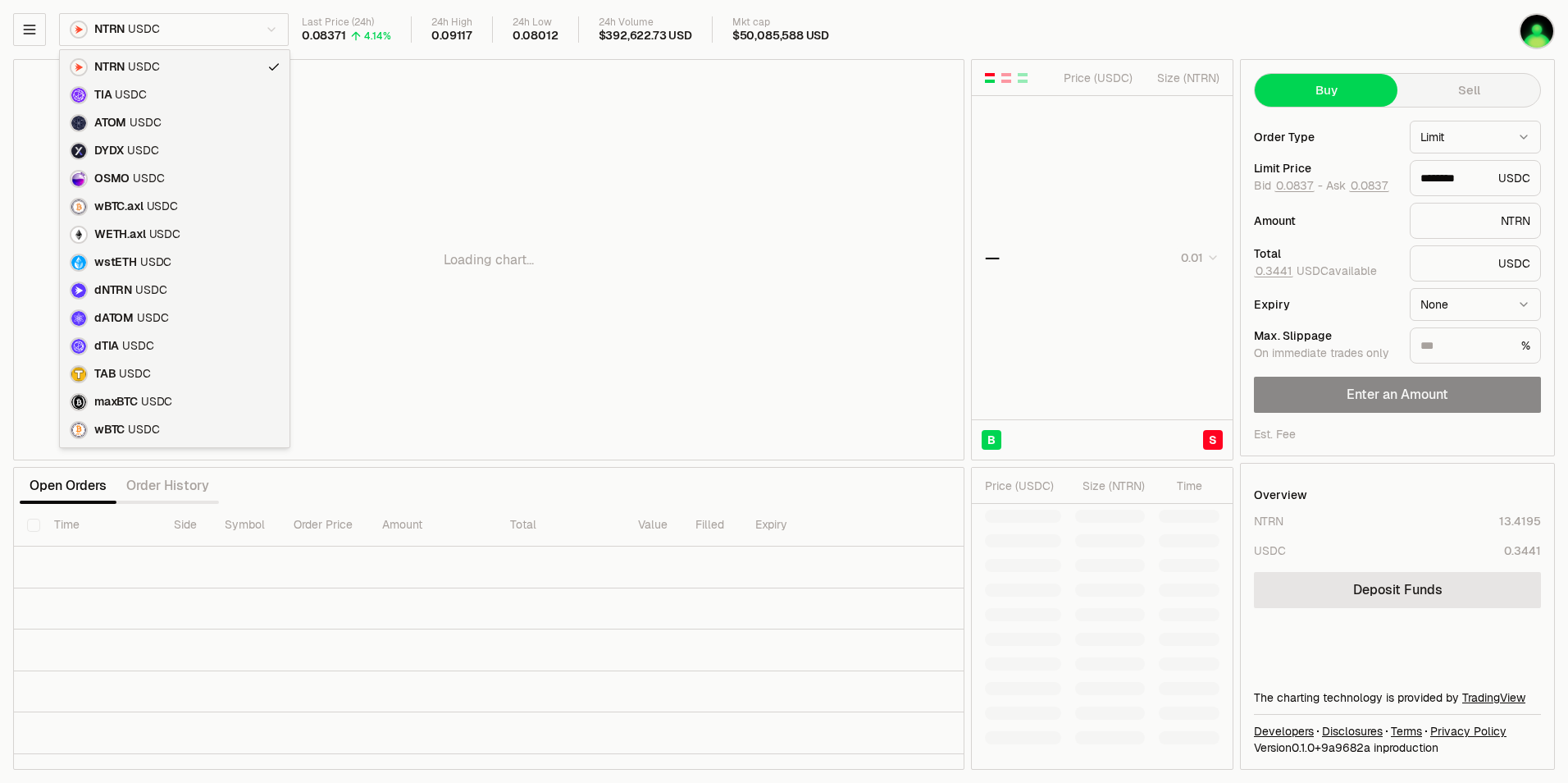
click at [190, 31] on html "Balance Earn Bitcoin Summer Bridge & Swap Orderbook Stake Ecosystem Governance …" at bounding box center [784, 391] width 1568 height 783
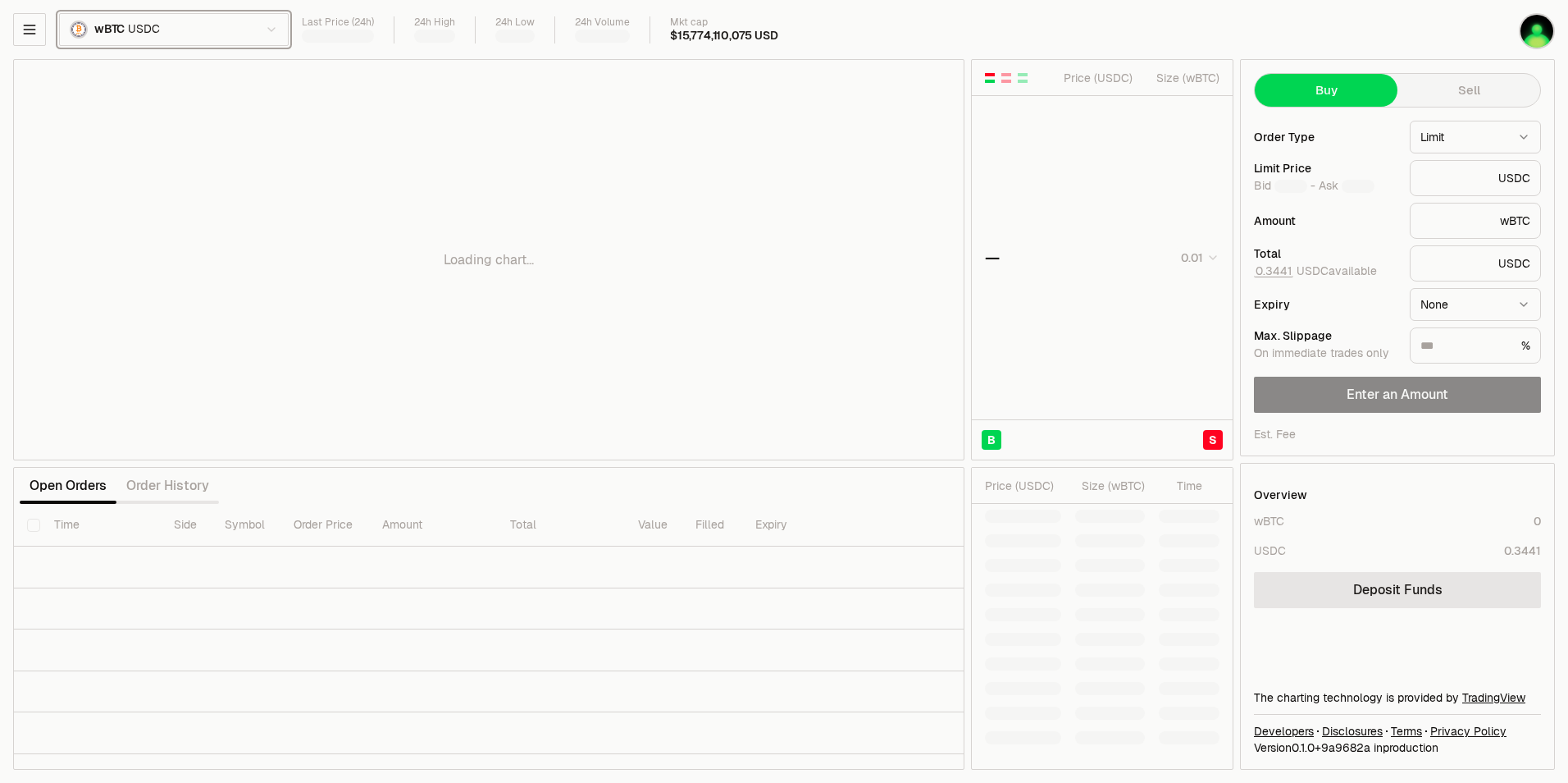
type input "******"
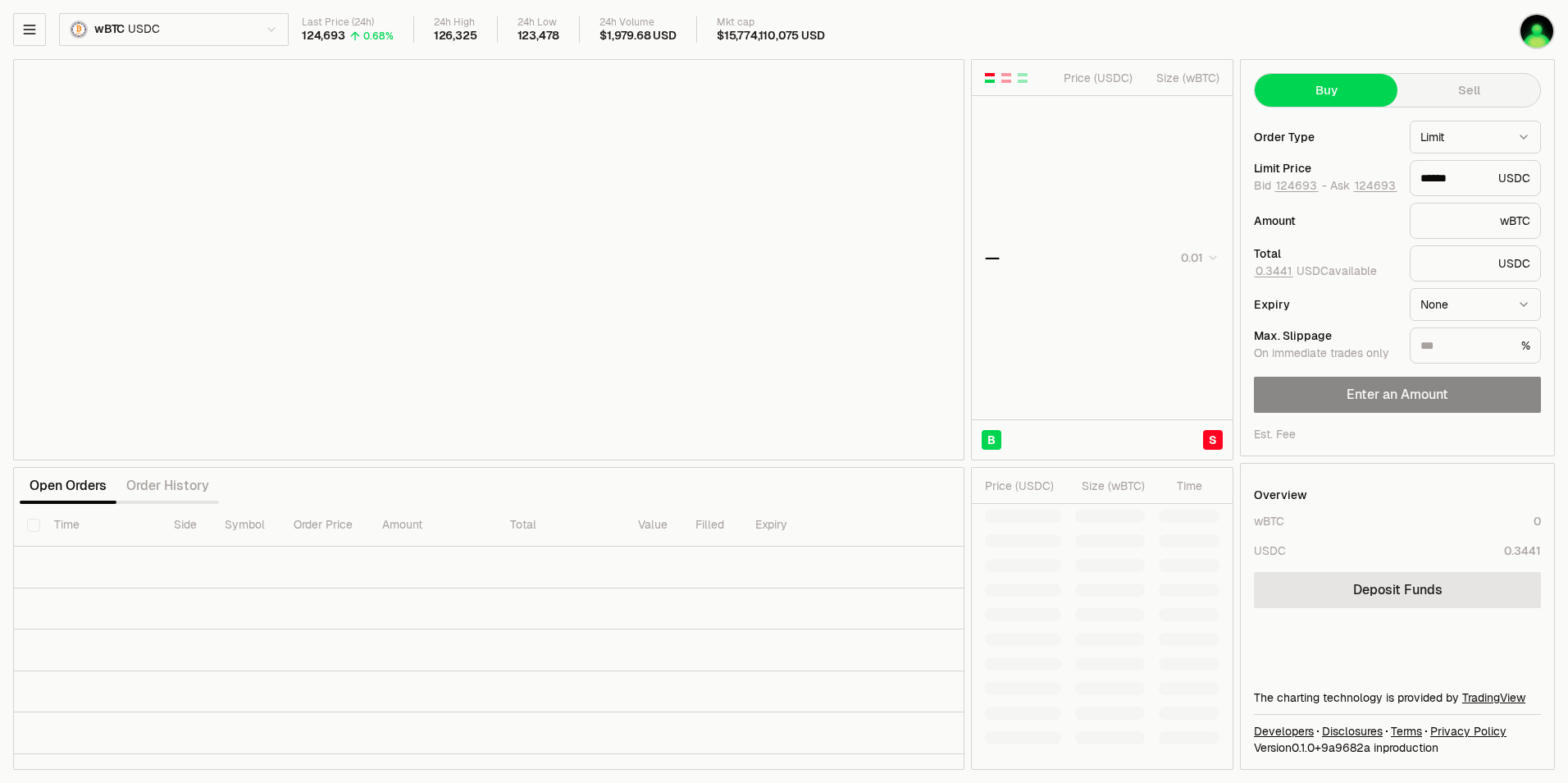
click at [221, 35] on html "Balance Earn Bitcoin Summer Bridge & Swap Orderbook Stake Ecosystem Governance …" at bounding box center [784, 391] width 1568 height 783
type input "******"
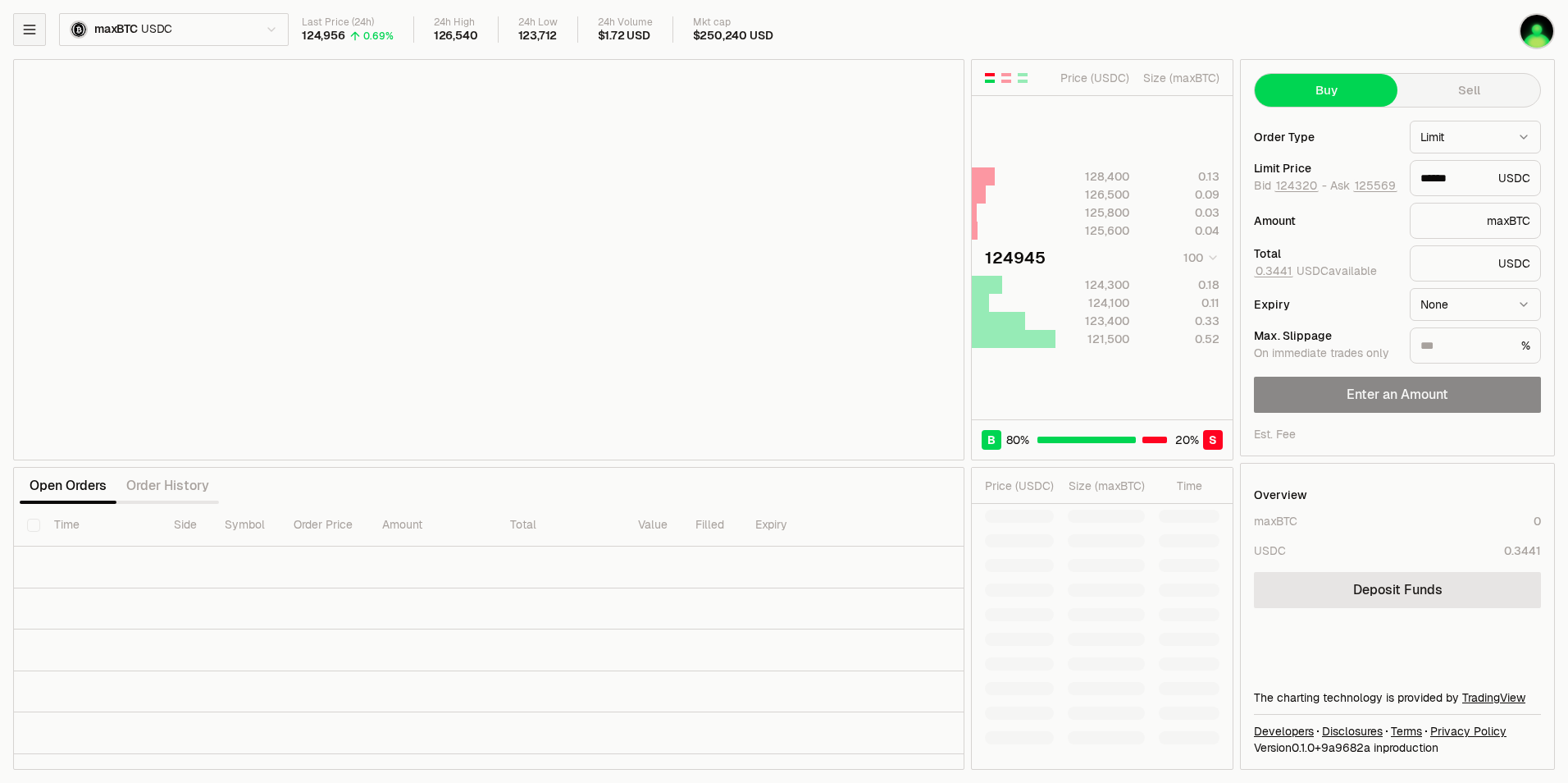
click at [39, 29] on button "button" at bounding box center [29, 29] width 33 height 33
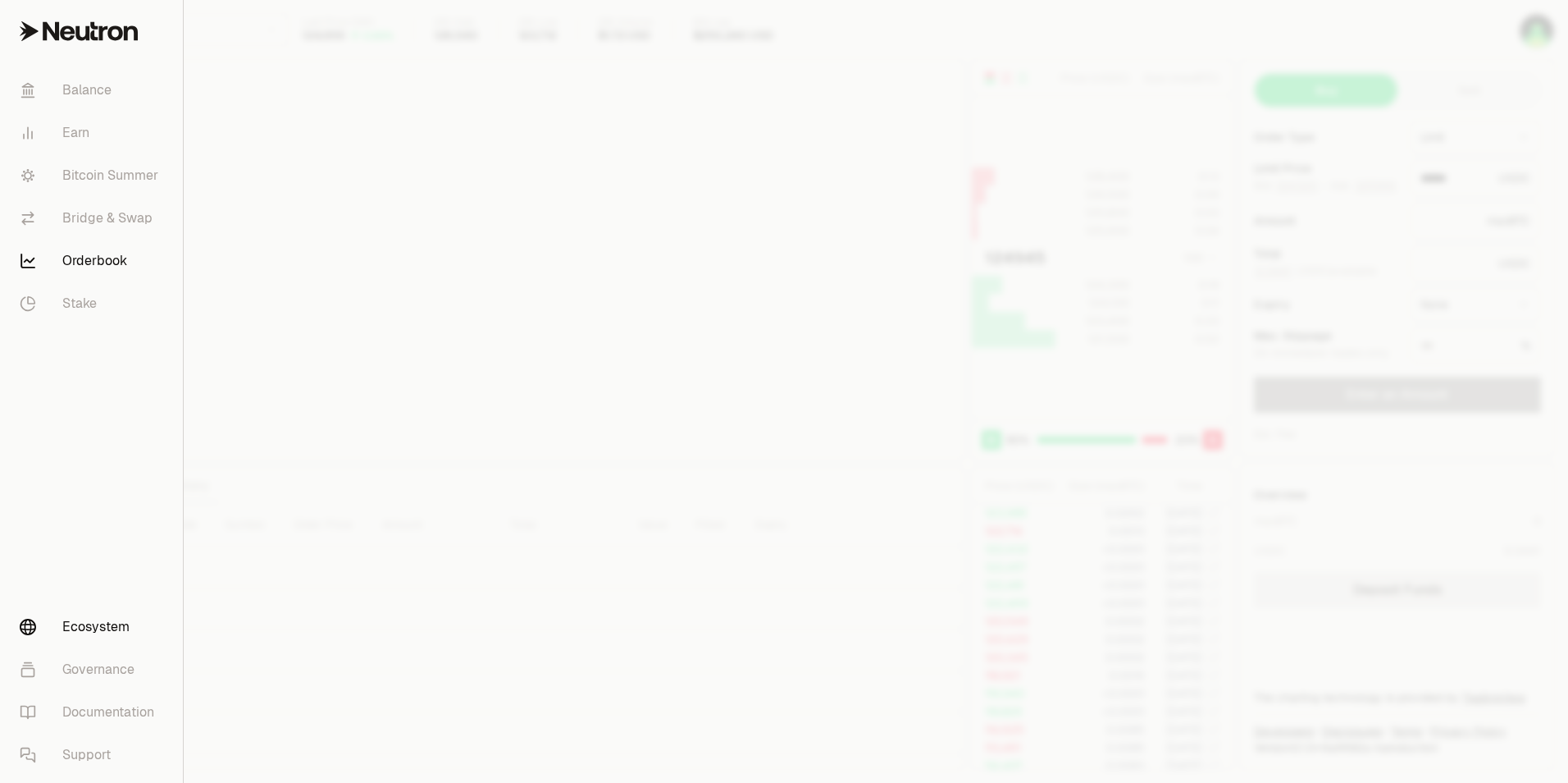
click at [79, 622] on link "Ecosystem" at bounding box center [91, 626] width 170 height 43
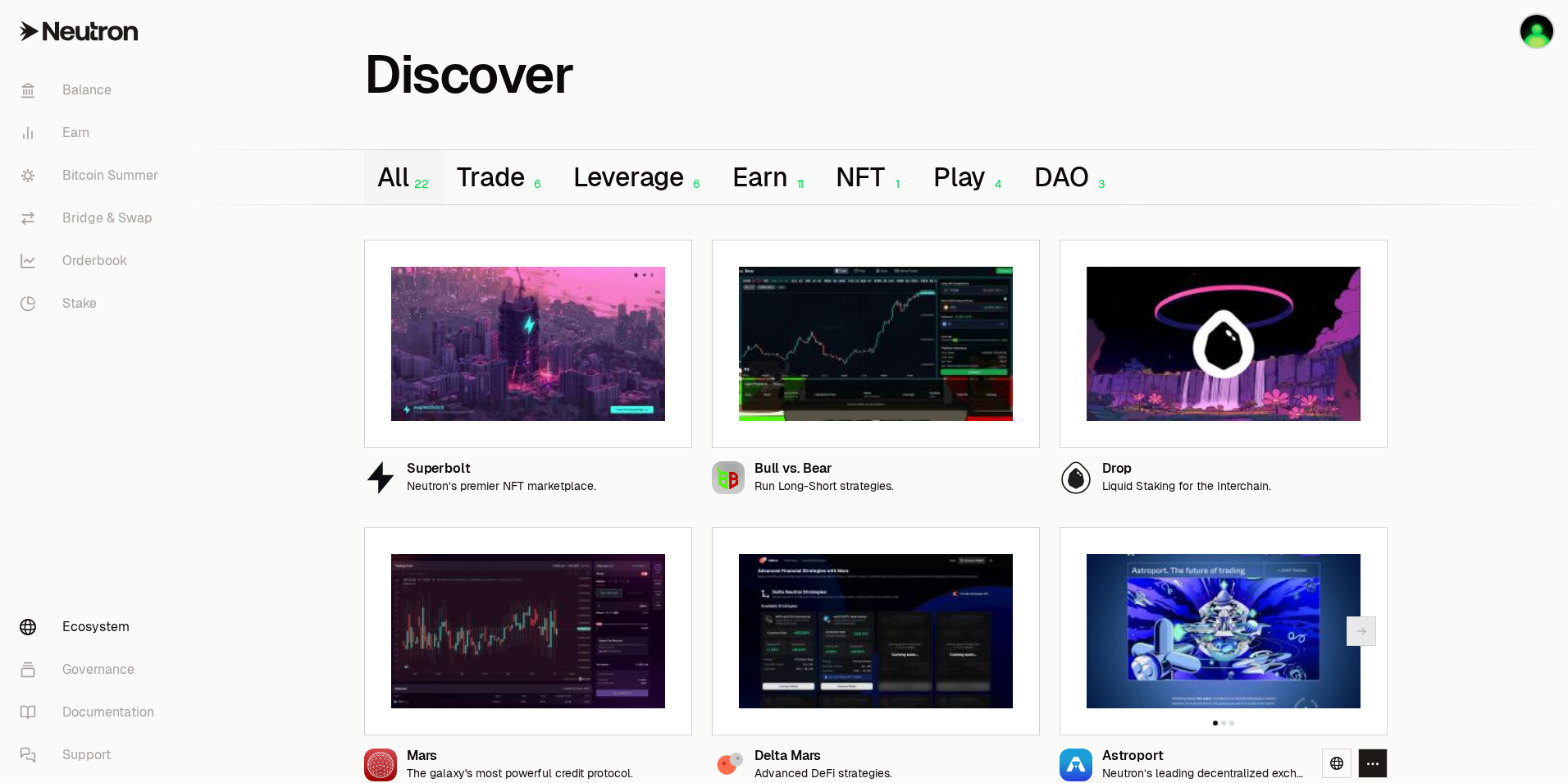
scroll to position [82, 0]
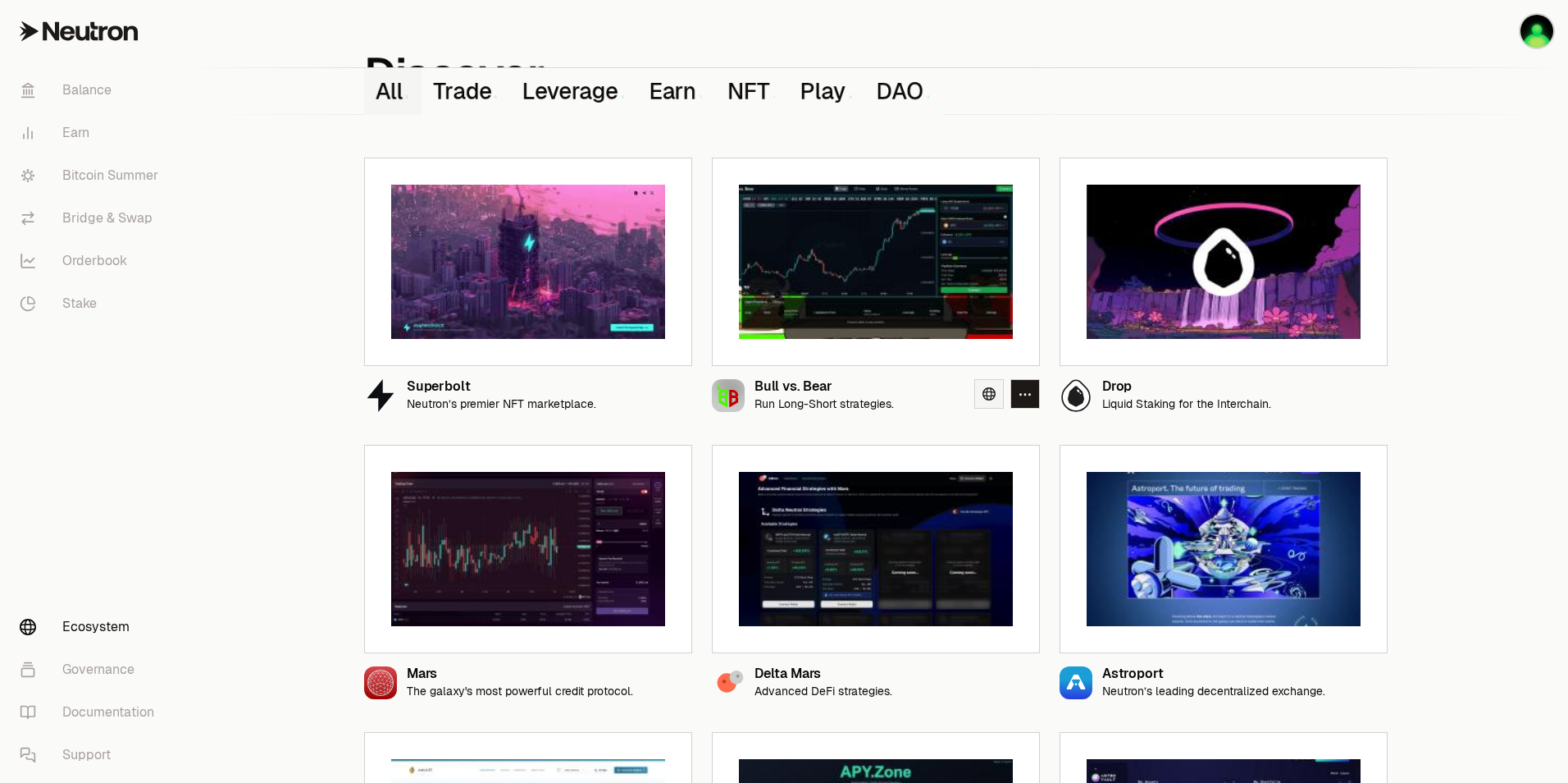
click at [992, 394] on icon at bounding box center [988, 393] width 13 height 13
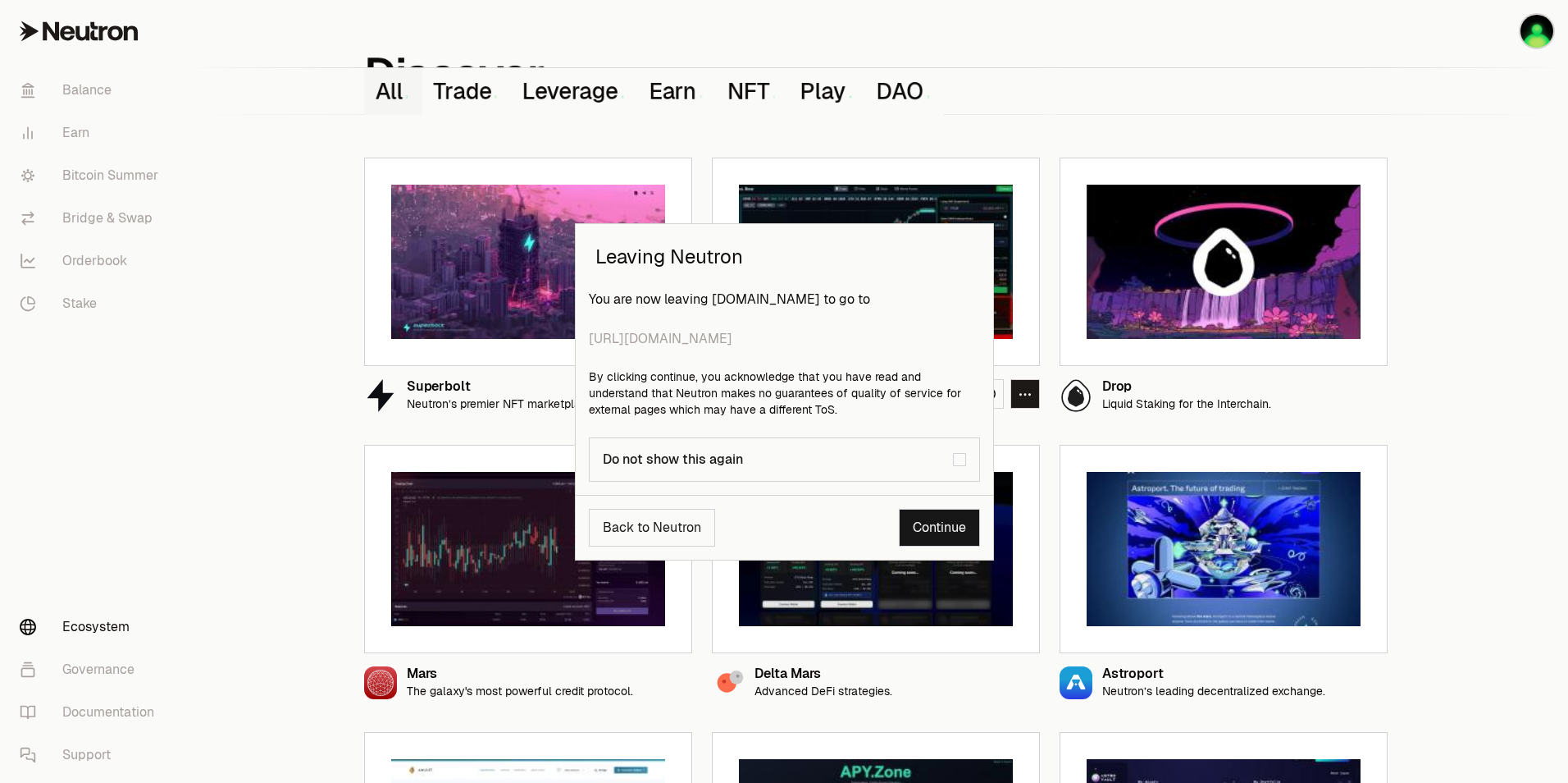
click at [949, 525] on link "Continue" at bounding box center [940, 527] width 81 height 38
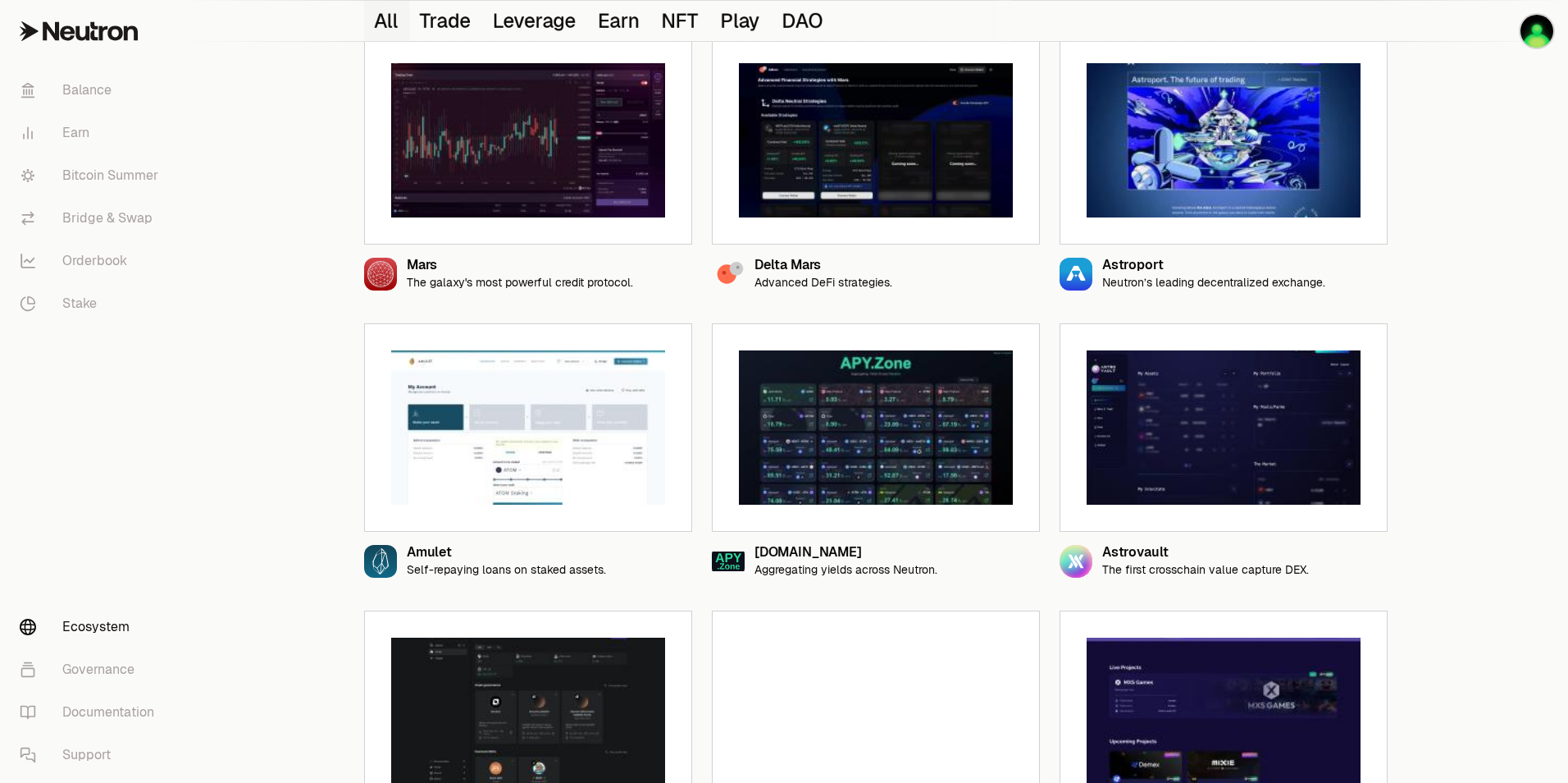
scroll to position [492, 0]
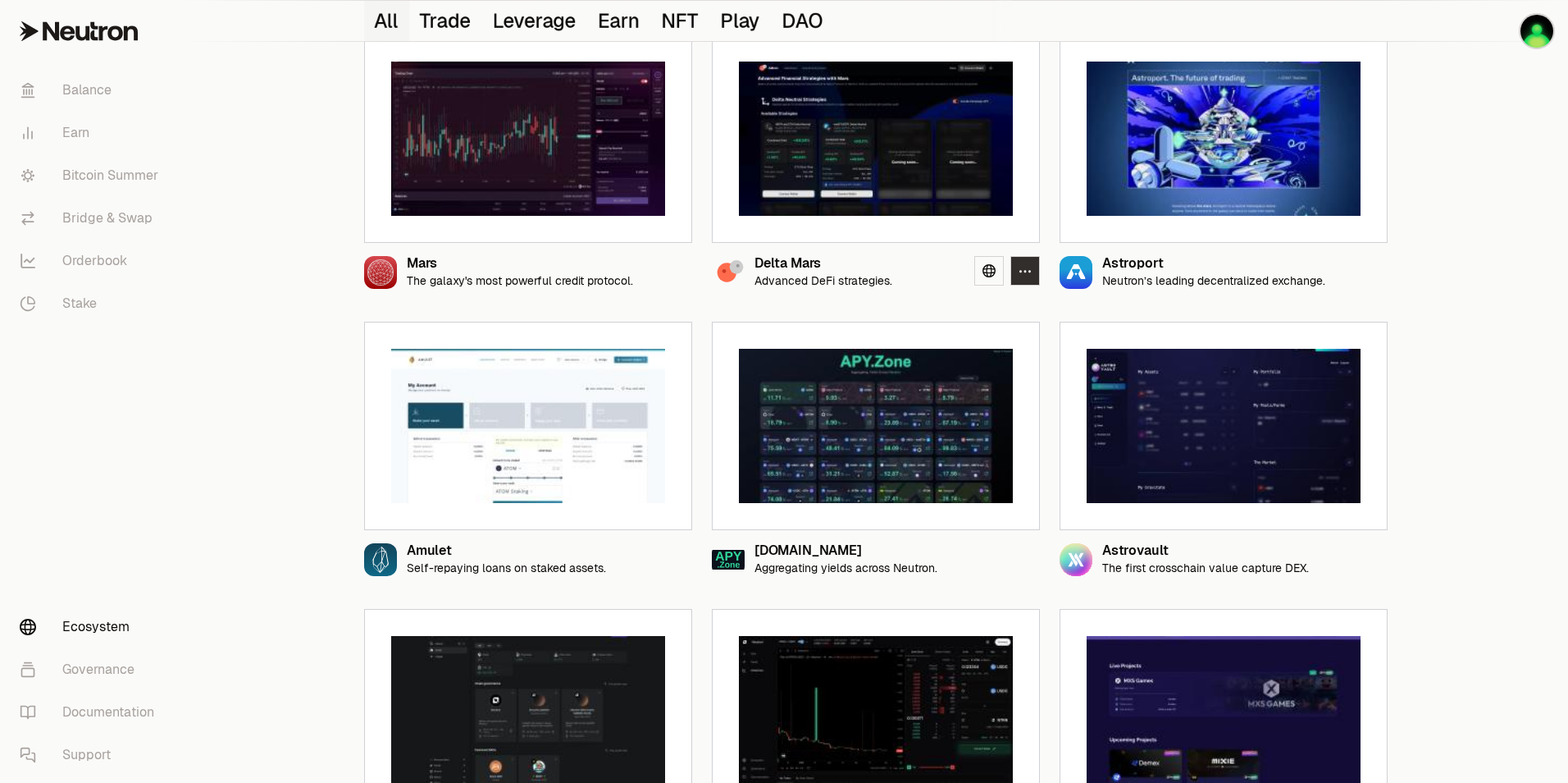
click at [1022, 272] on icon "button" at bounding box center [1025, 271] width 13 height 14
click at [988, 268] on icon at bounding box center [988, 270] width 13 height 13
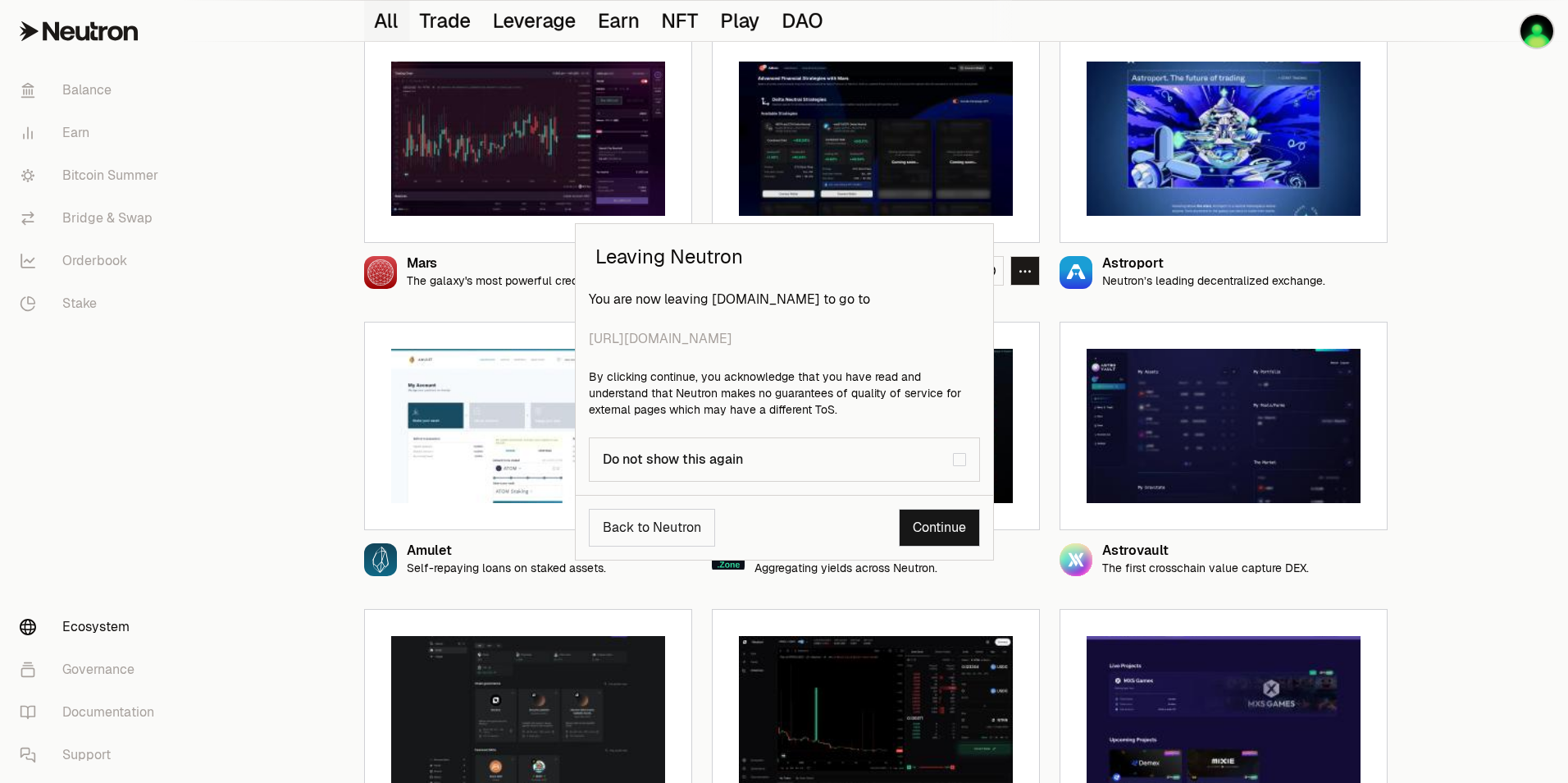
click at [969, 520] on link "Continue" at bounding box center [940, 527] width 81 height 38
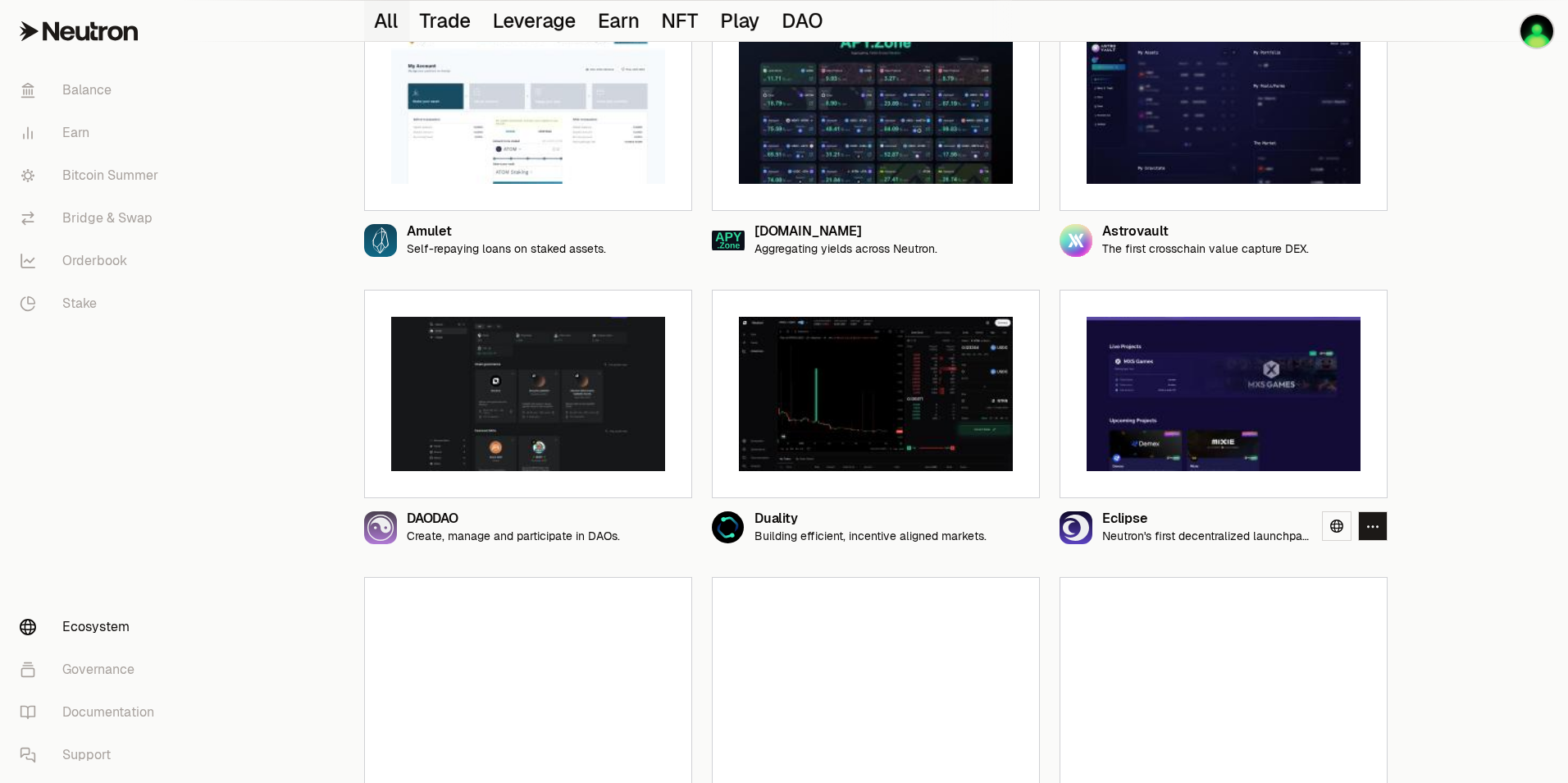
scroll to position [902, 0]
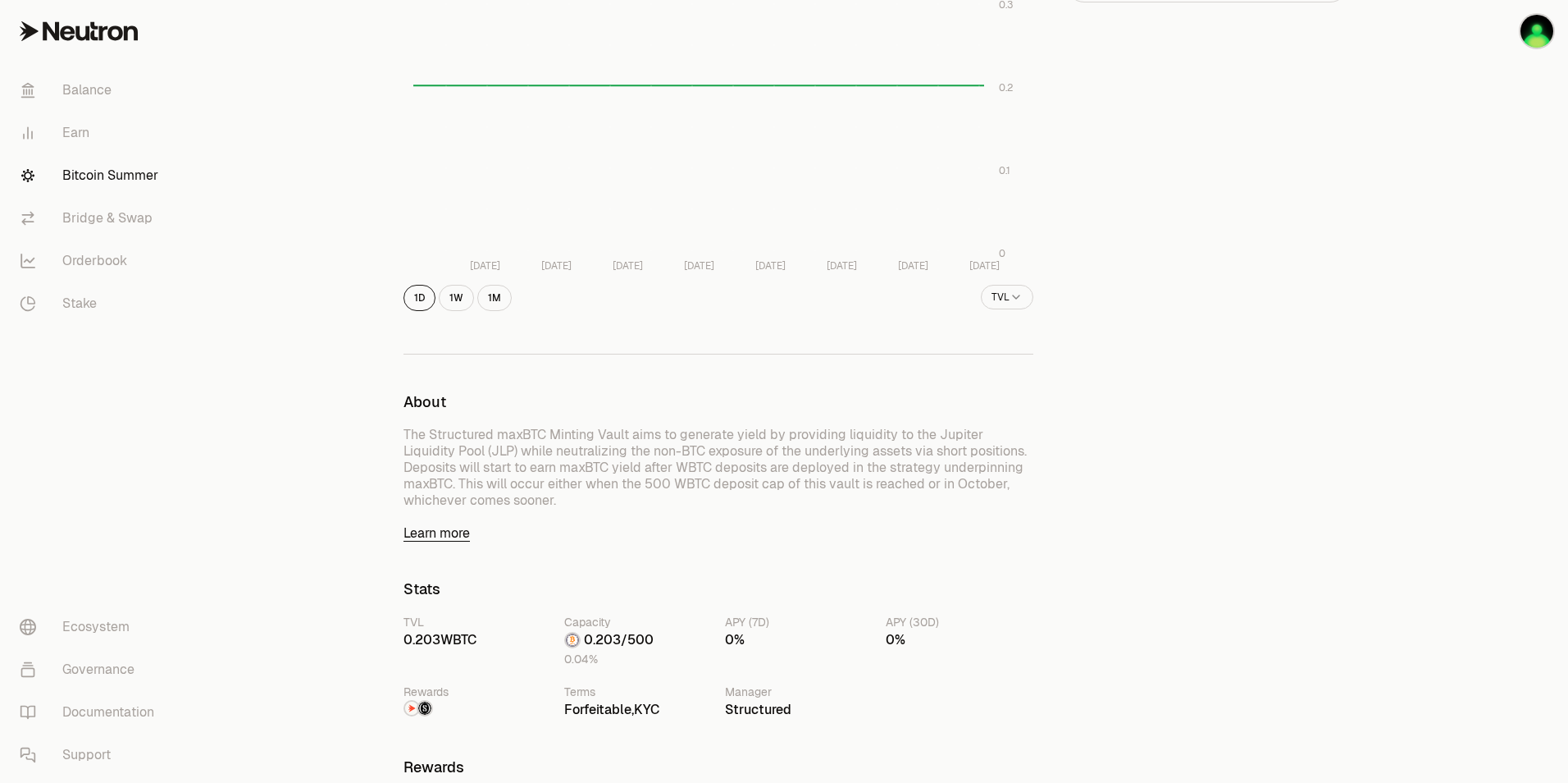
scroll to position [492, 0]
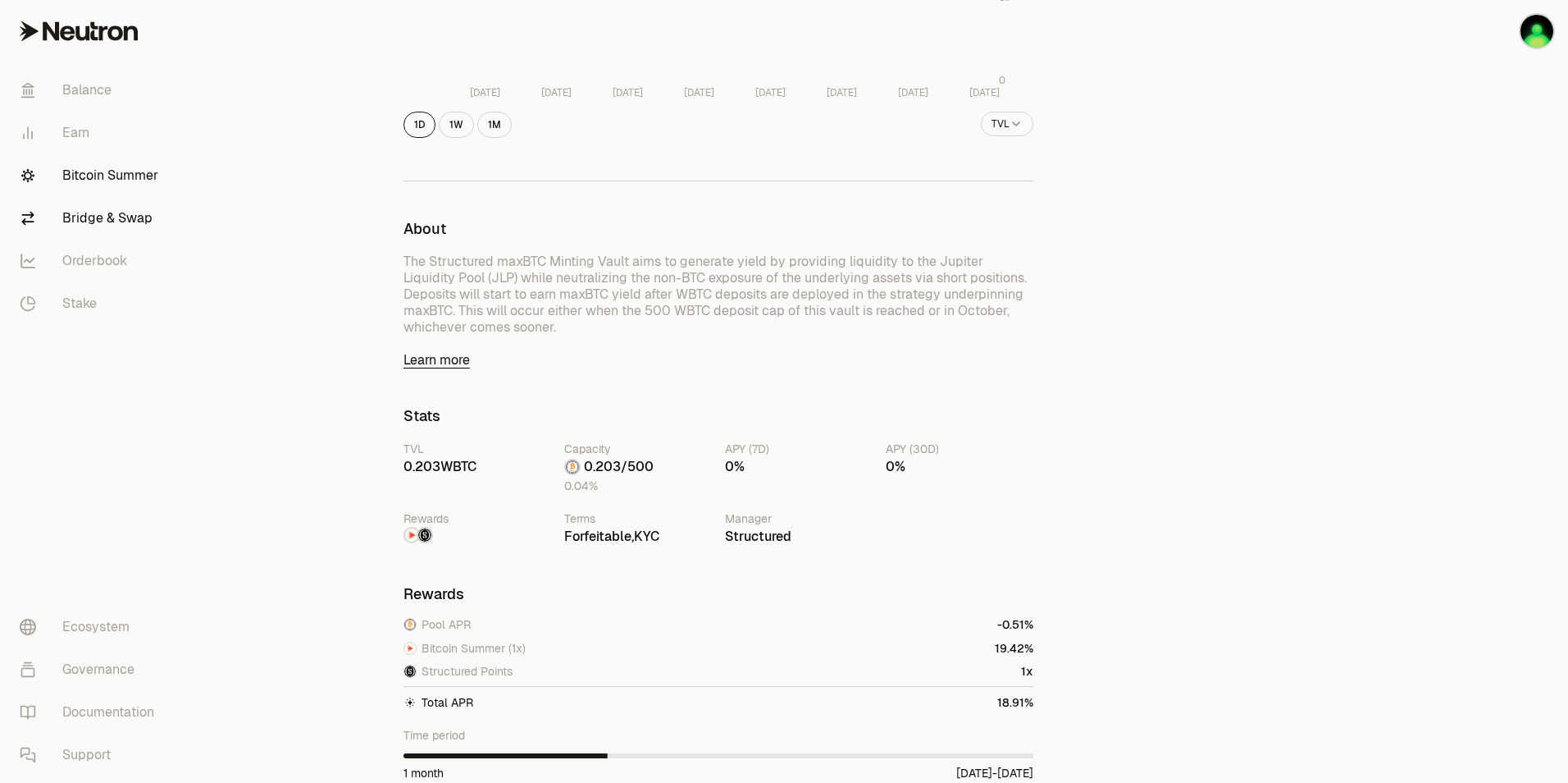
type input "*****"
click at [103, 212] on link "Bridge & Swap" at bounding box center [92, 217] width 171 height 43
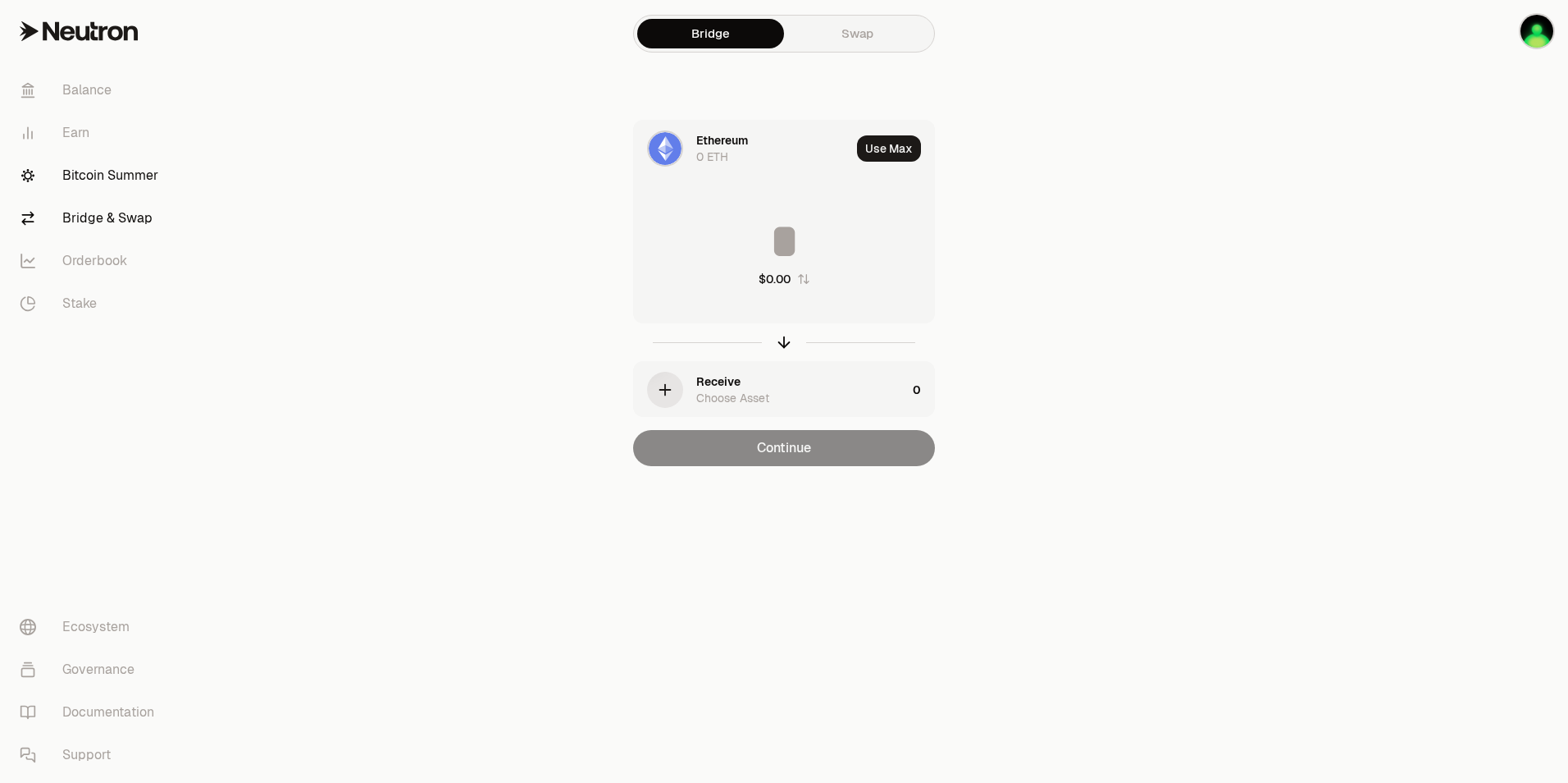
click at [99, 175] on link "Bitcoin Summer" at bounding box center [92, 175] width 171 height 43
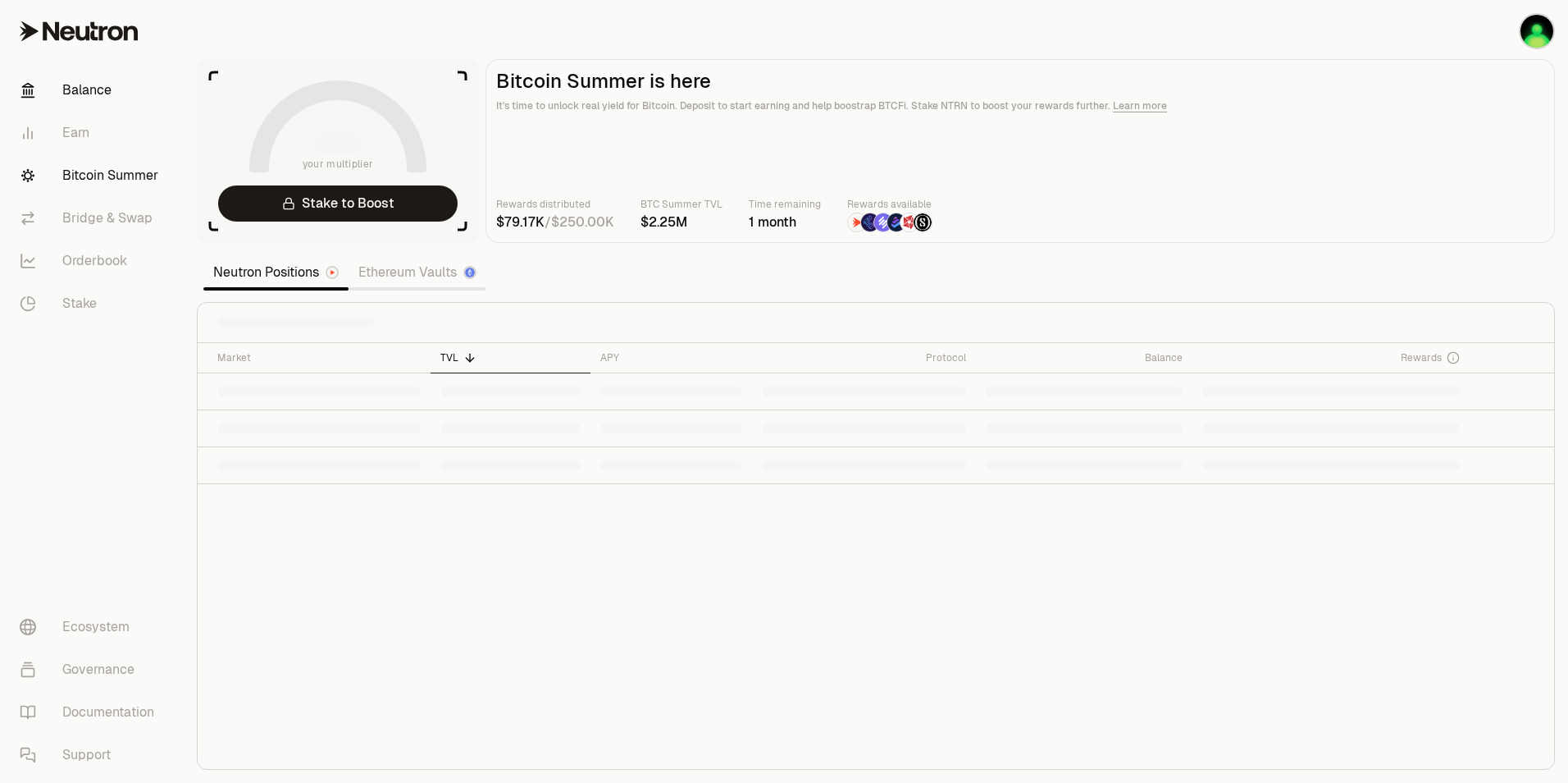
click at [83, 97] on link "Balance" at bounding box center [92, 89] width 171 height 43
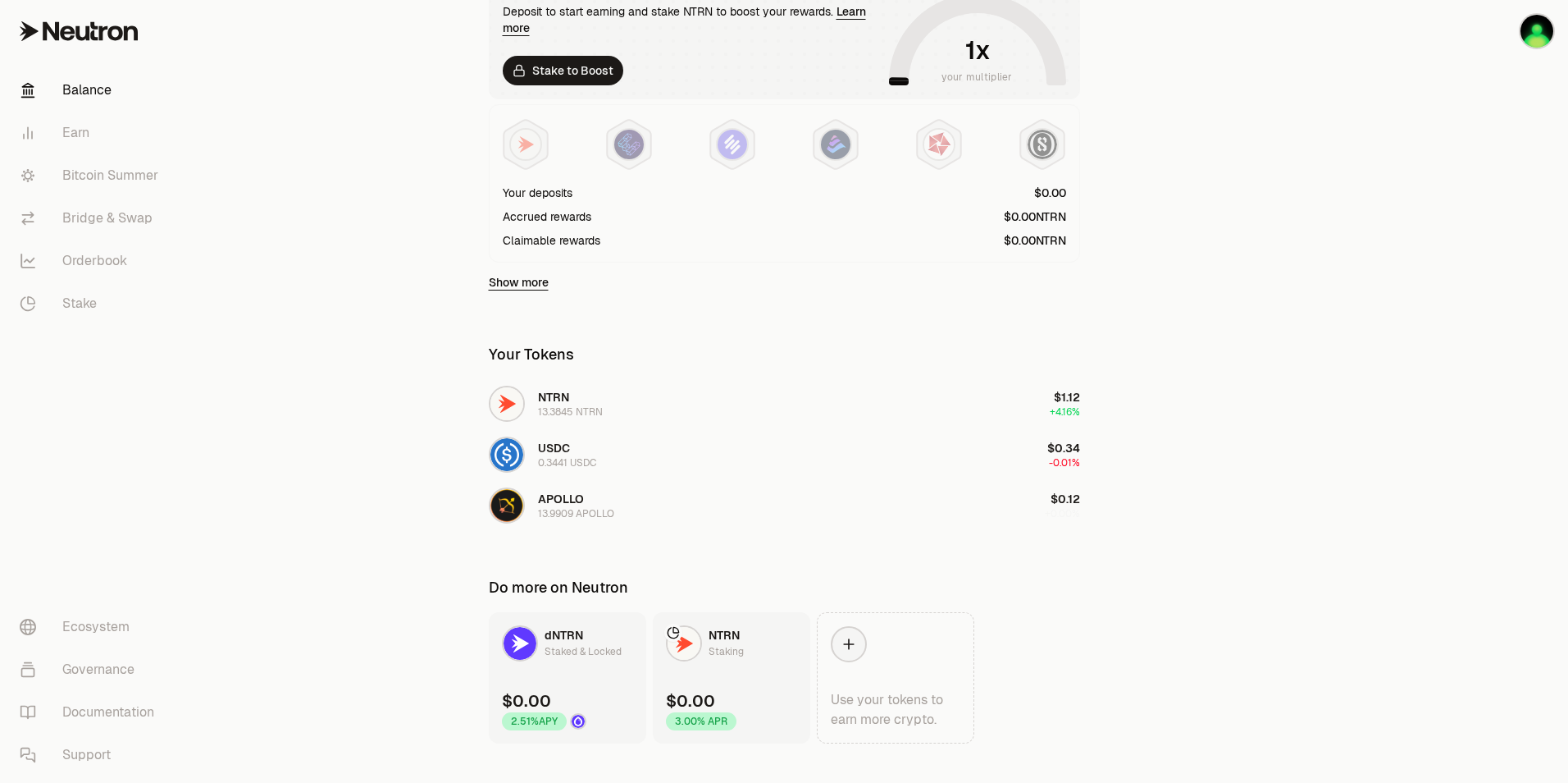
scroll to position [383, 0]
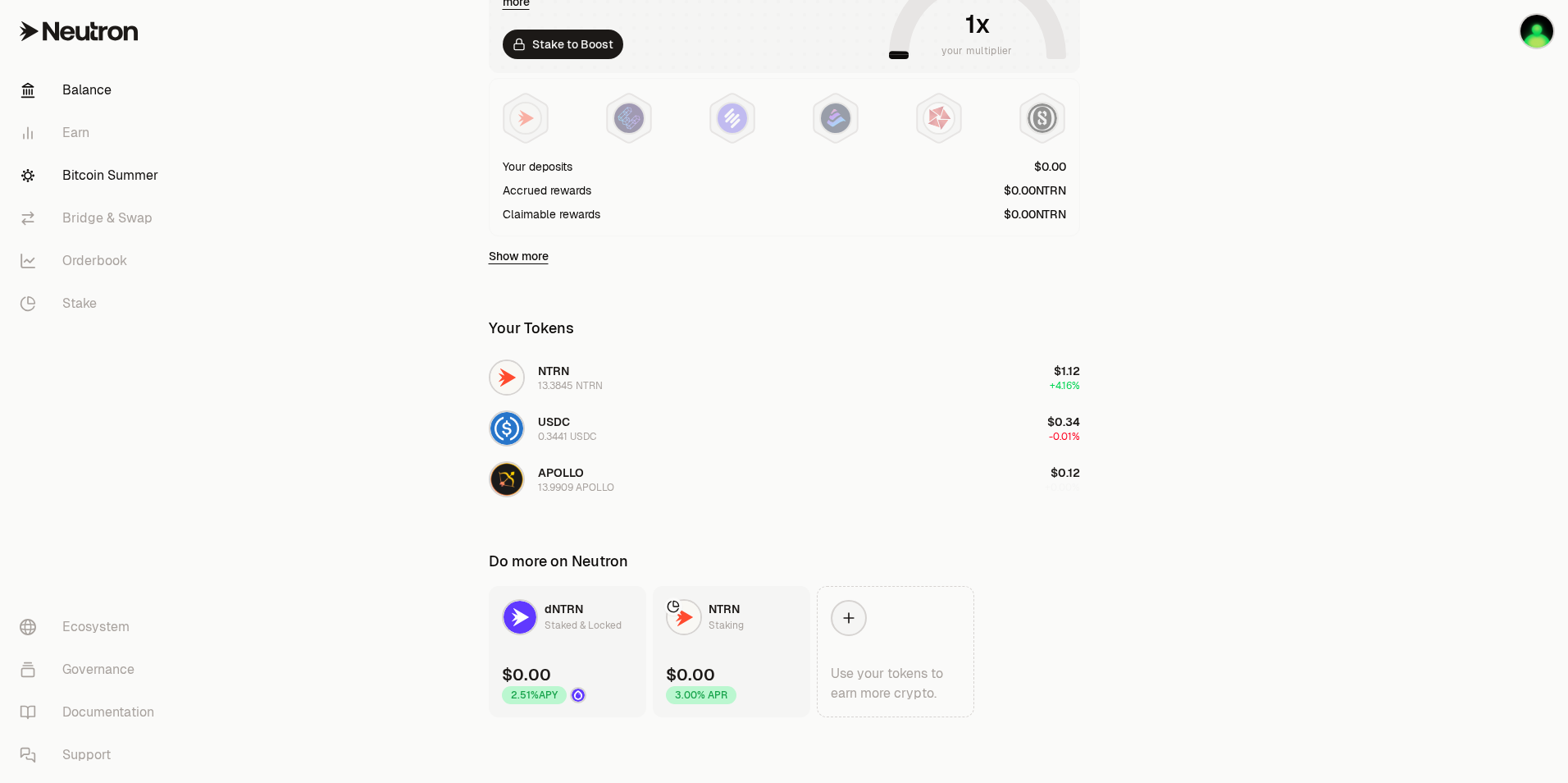
click at [91, 175] on link "Bitcoin Summer" at bounding box center [92, 175] width 171 height 43
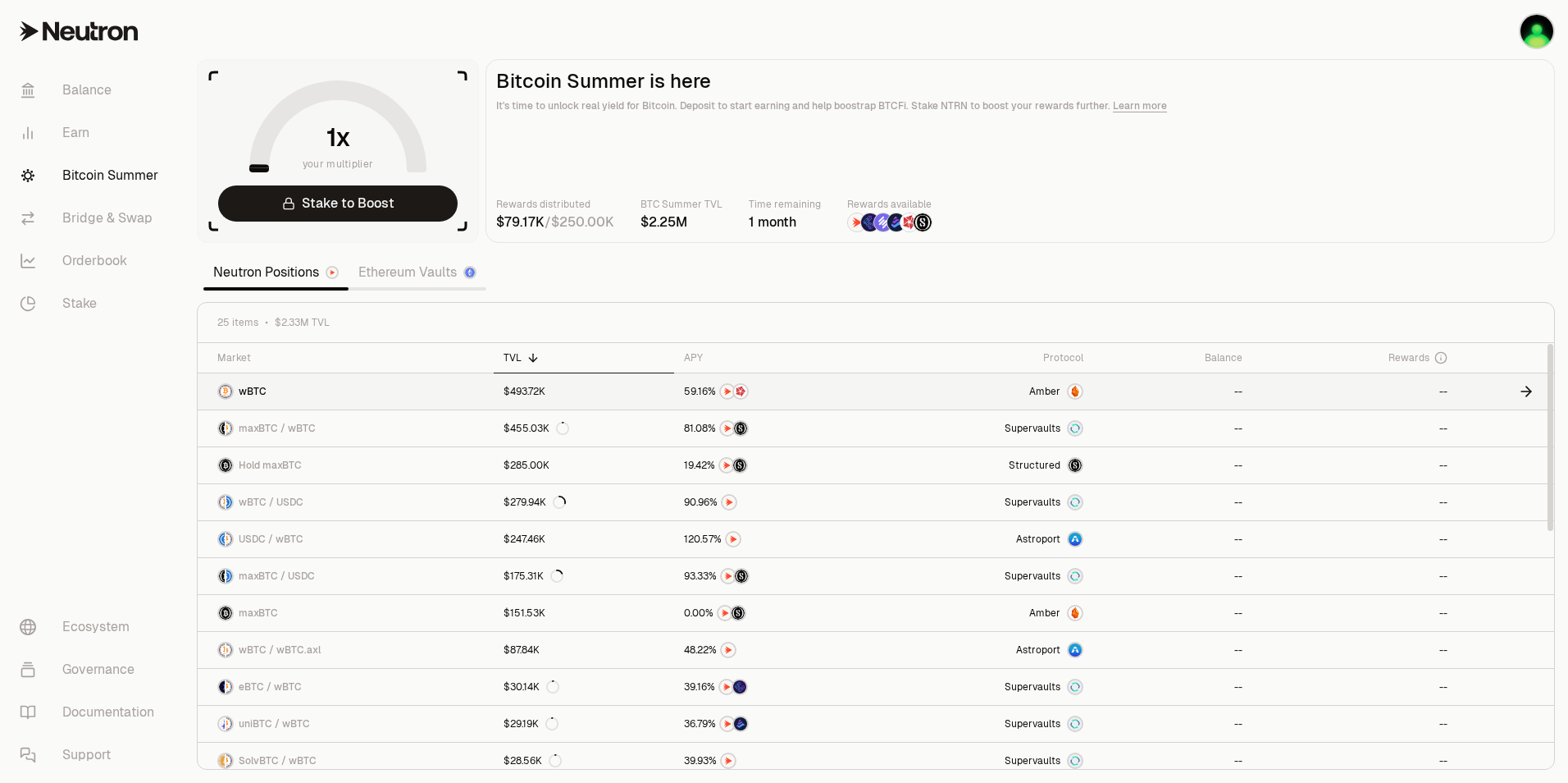
click at [339, 388] on link "wBTC" at bounding box center [345, 391] width 296 height 36
